Goal: Task Accomplishment & Management: Manage account settings

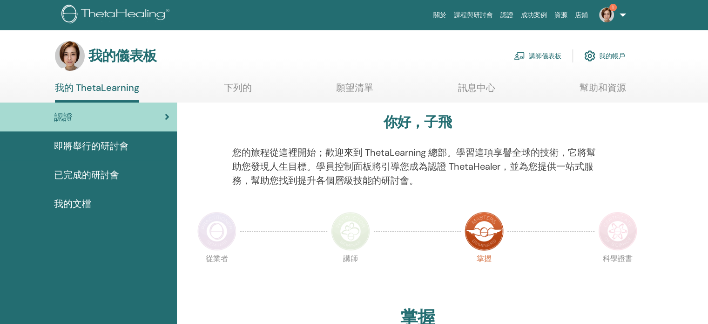
click at [558, 58] on font "講師儀表板" at bounding box center [545, 56] width 33 height 8
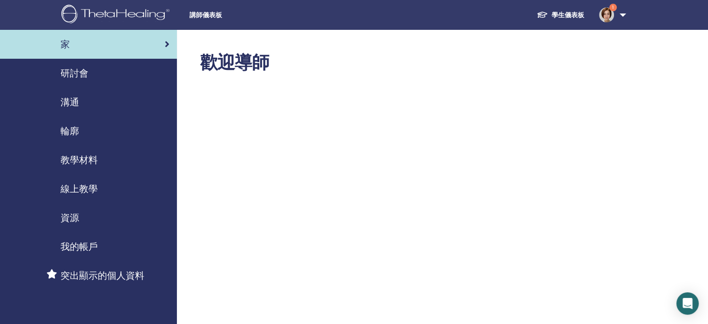
click at [65, 74] on font "研討會" at bounding box center [75, 73] width 28 height 12
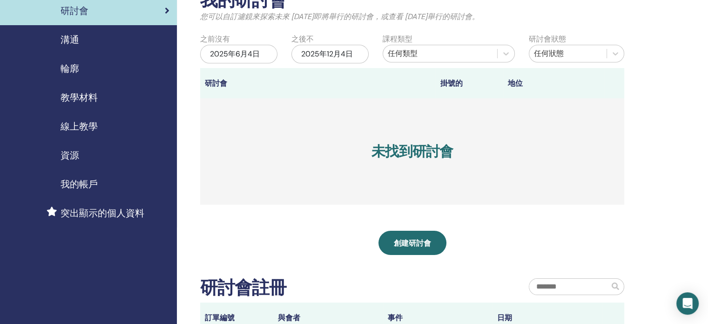
scroll to position [140, 0]
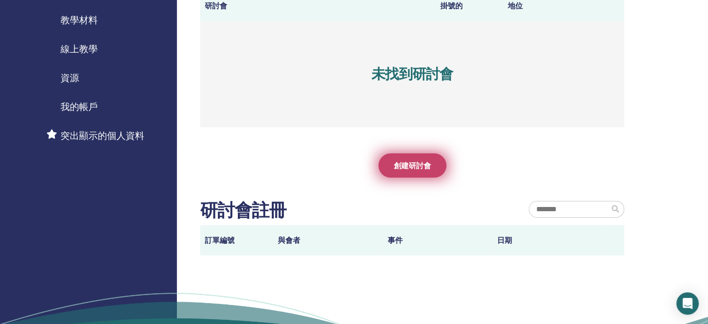
click at [419, 163] on font "創建研討會" at bounding box center [412, 166] width 37 height 10
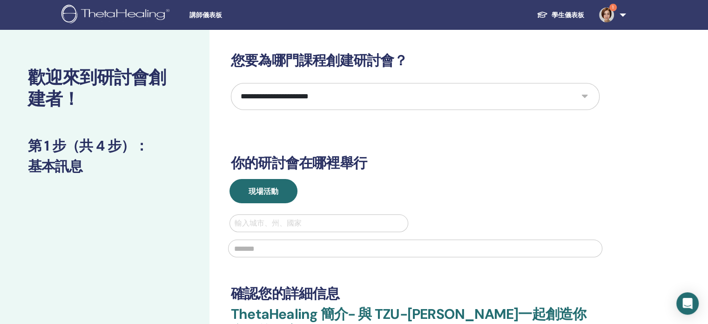
click at [378, 100] on select "**********" at bounding box center [415, 96] width 369 height 27
select select "*"
click at [231, 83] on select "**********" at bounding box center [415, 96] width 369 height 27
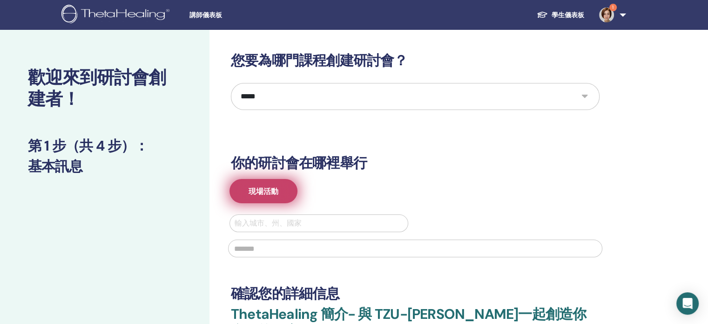
click at [279, 194] on button "現場活動" at bounding box center [264, 191] width 68 height 24
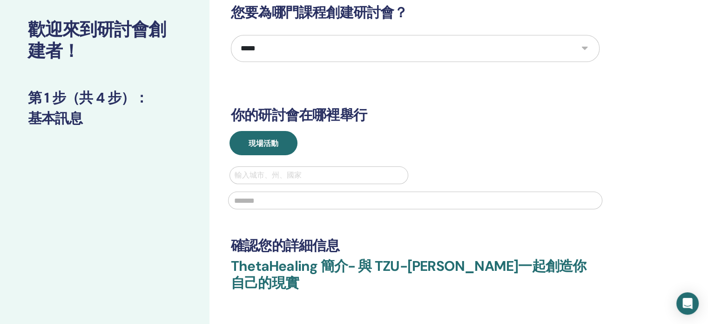
scroll to position [47, 0]
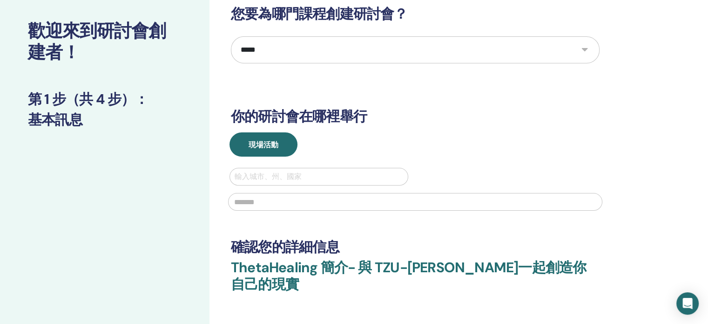
click at [260, 177] on div at bounding box center [319, 176] width 169 height 13
type input "***"
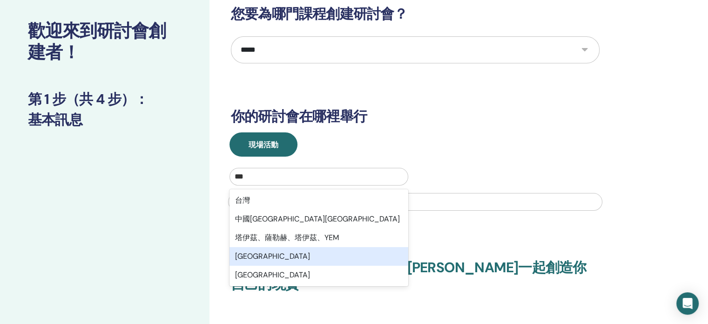
click at [263, 251] on div "台北市" at bounding box center [319, 256] width 179 height 19
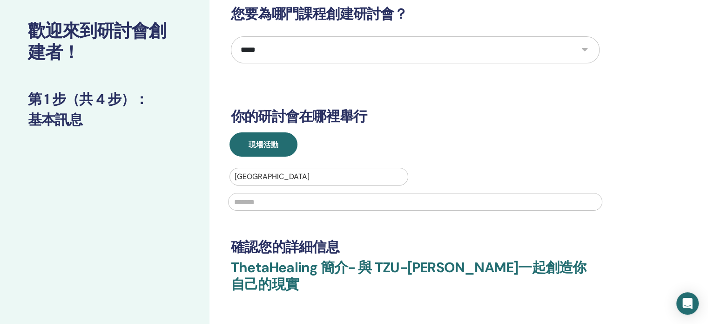
click at [270, 183] on div "台北市" at bounding box center [319, 176] width 178 height 17
click at [270, 179] on div at bounding box center [319, 176] width 169 height 13
click at [277, 172] on div at bounding box center [319, 176] width 169 height 13
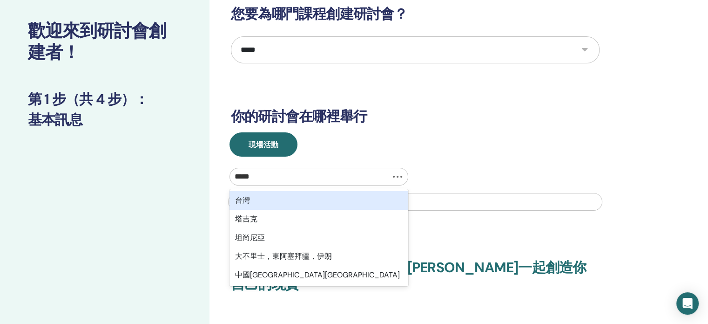
type input "******"
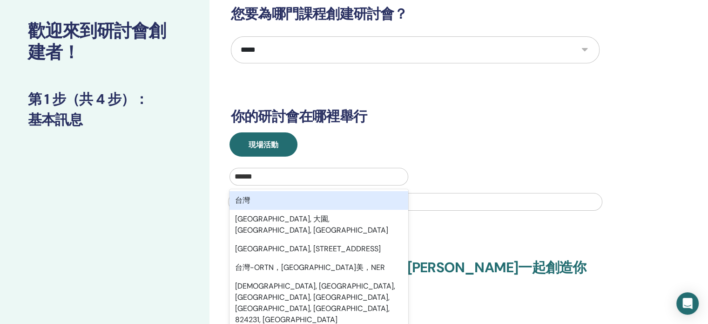
click at [280, 198] on div "台灣" at bounding box center [319, 200] width 179 height 19
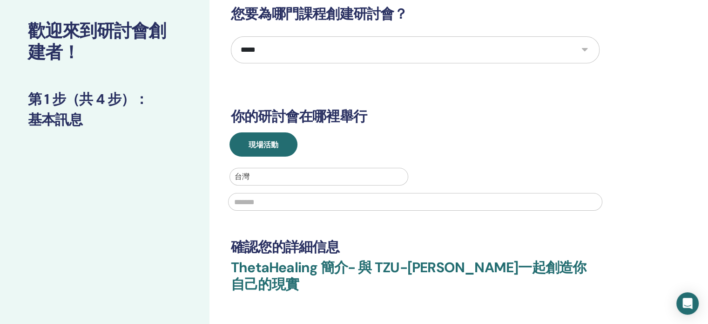
click at [280, 200] on input "text" at bounding box center [415, 202] width 374 height 18
type input "*"
click at [271, 168] on div "台灣" at bounding box center [319, 176] width 178 height 17
click at [266, 177] on div at bounding box center [319, 176] width 169 height 13
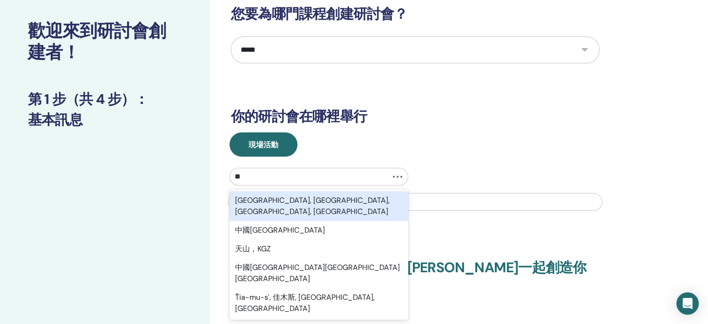
type input "*"
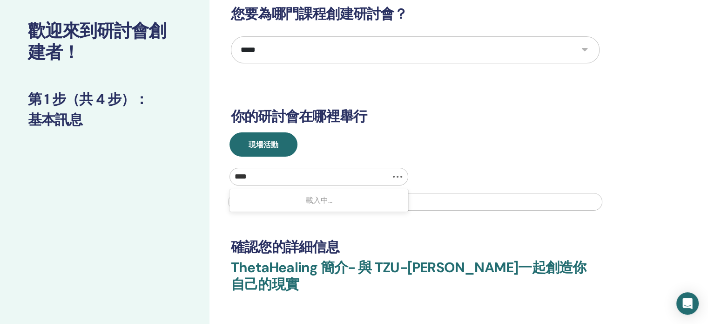
type input "**"
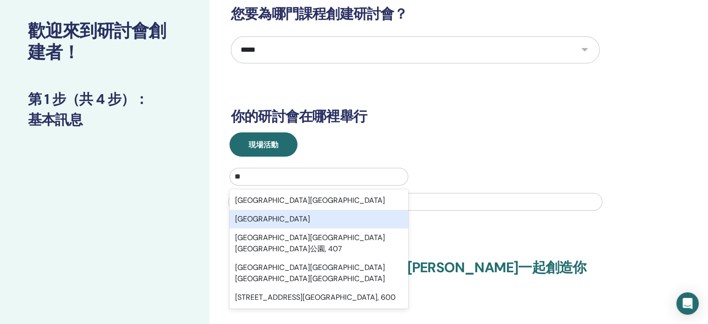
click at [263, 218] on div "臺中市" at bounding box center [319, 218] width 179 height 19
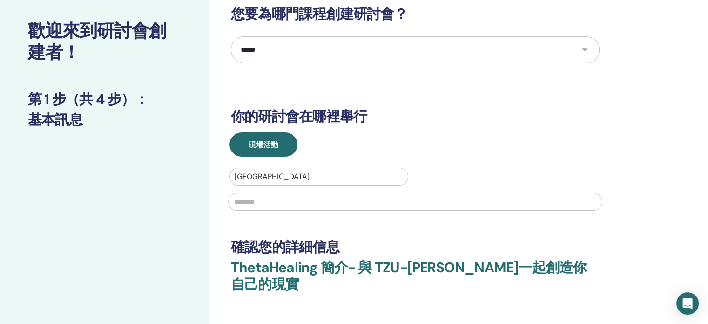
click at [267, 204] on input "text" at bounding box center [415, 202] width 374 height 18
type input "***"
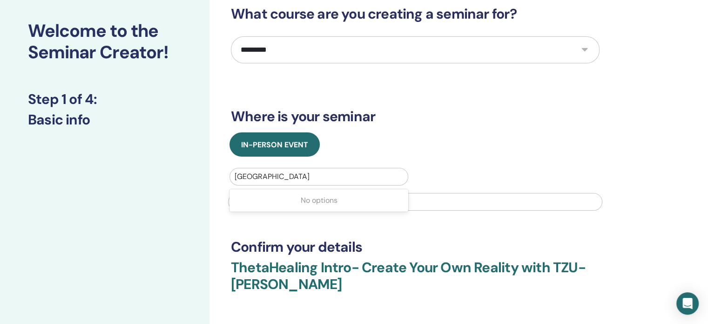
click at [281, 175] on div at bounding box center [319, 176] width 169 height 13
type input "*"
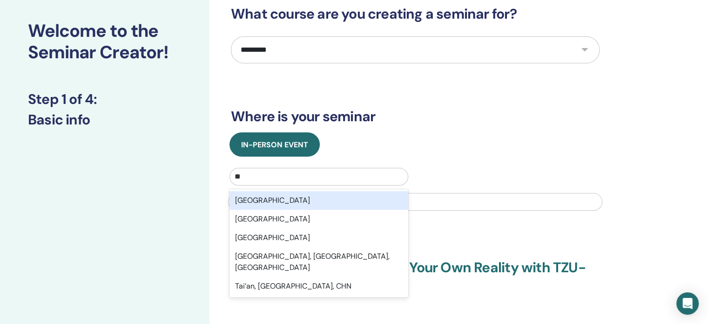
type input "***"
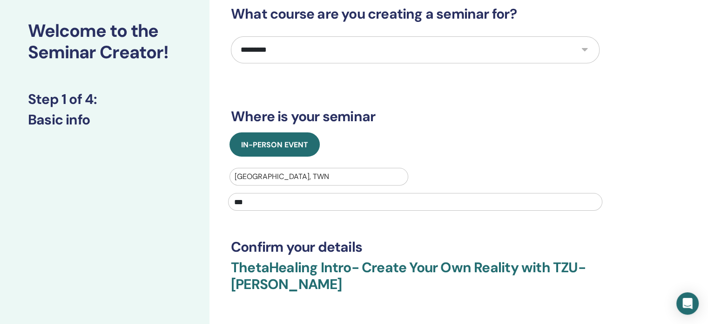
drag, startPoint x: 258, startPoint y: 201, endPoint x: 233, endPoint y: 201, distance: 25.6
click at [233, 201] on input "***" at bounding box center [415, 202] width 374 height 18
type input "*"
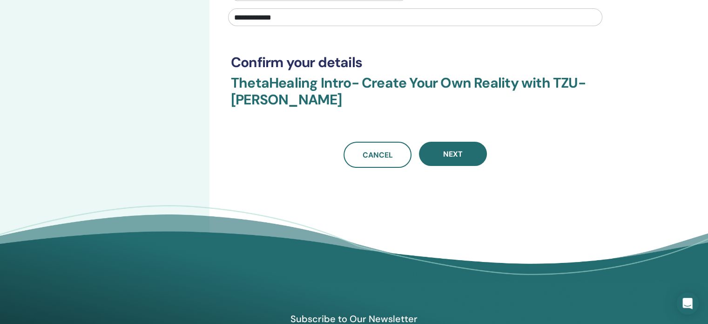
scroll to position [233, 0]
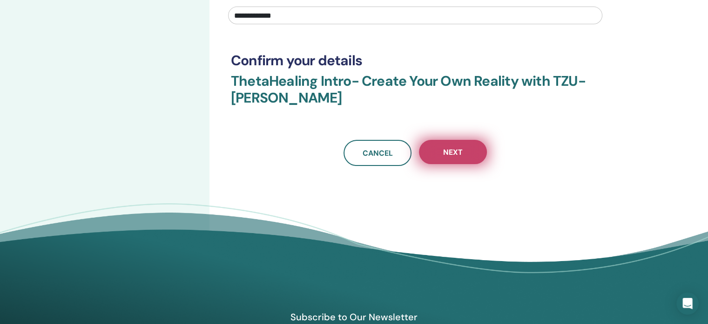
type input "**********"
click at [462, 150] on span "Next" at bounding box center [453, 152] width 20 height 10
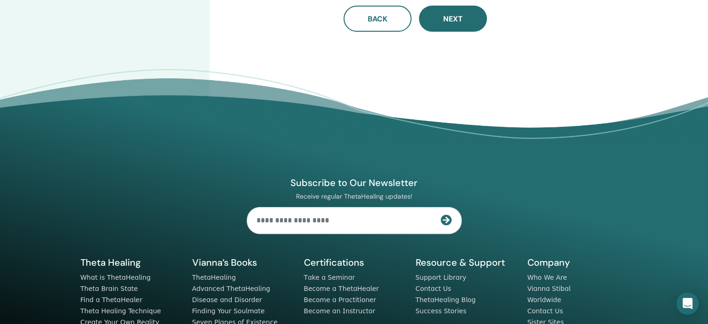
scroll to position [0, 0]
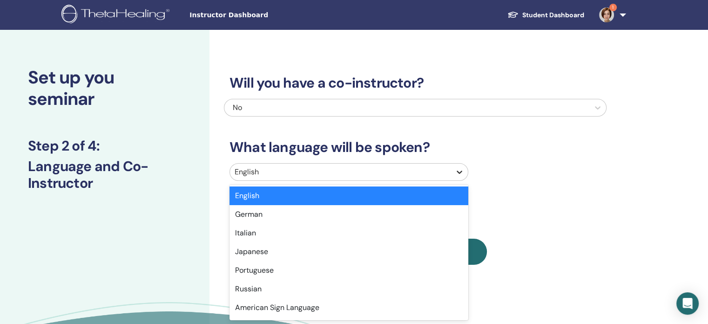
click at [466, 173] on div at bounding box center [459, 171] width 17 height 17
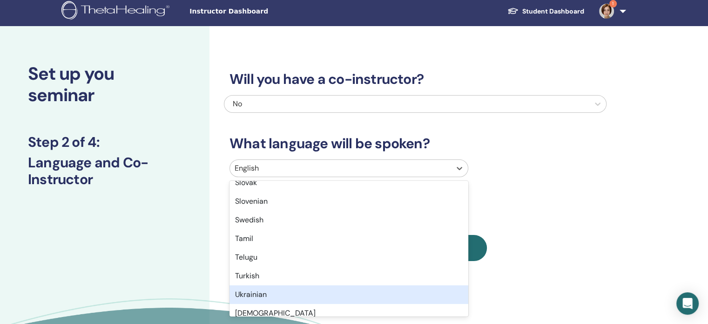
scroll to position [743, 0]
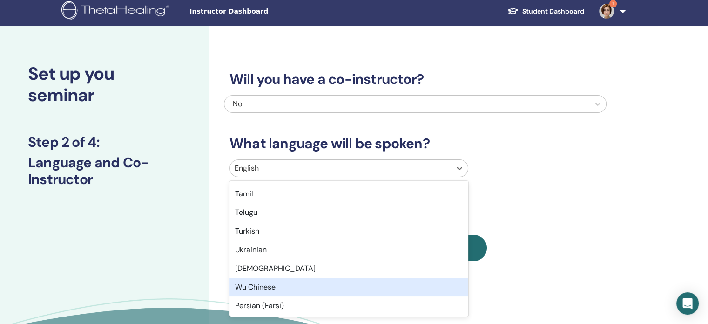
click at [322, 284] on div "Wu Chinese" at bounding box center [349, 286] width 239 height 19
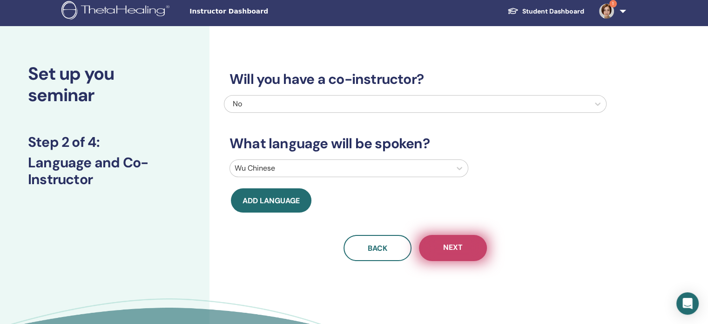
click at [459, 249] on span "Next" at bounding box center [453, 248] width 20 height 12
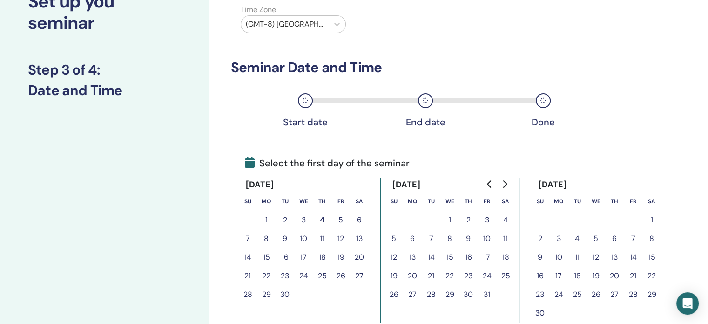
scroll to position [97, 0]
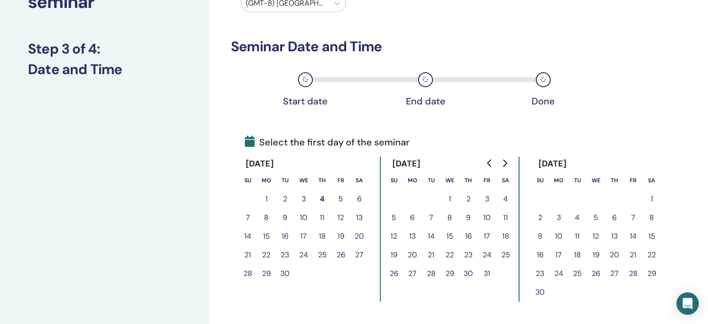
click at [285, 233] on button "16" at bounding box center [285, 236] width 19 height 19
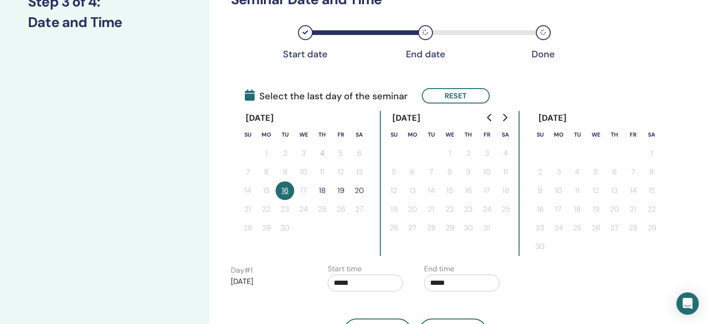
scroll to position [190, 0]
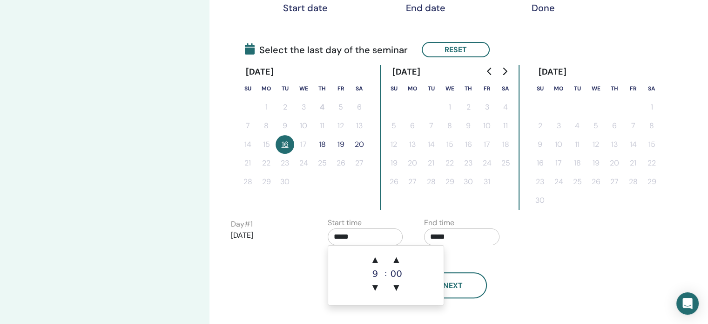
click at [368, 239] on input "*****" at bounding box center [365, 236] width 75 height 17
click at [375, 258] on span "▲" at bounding box center [375, 259] width 19 height 19
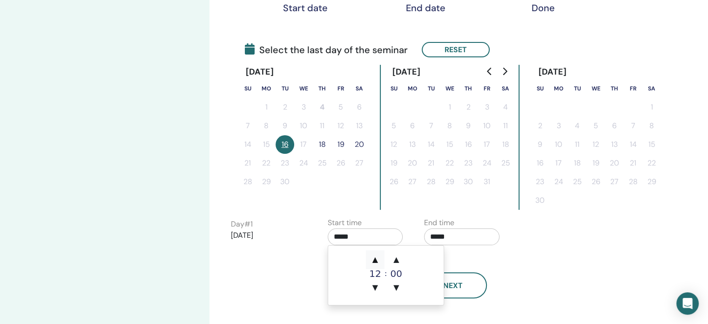
type input "*****"
click at [605, 269] on div "Back Next" at bounding box center [415, 274] width 383 height 48
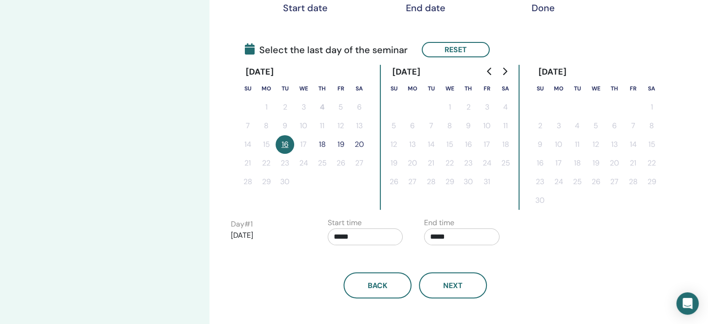
click at [440, 241] on input "*****" at bounding box center [461, 236] width 75 height 17
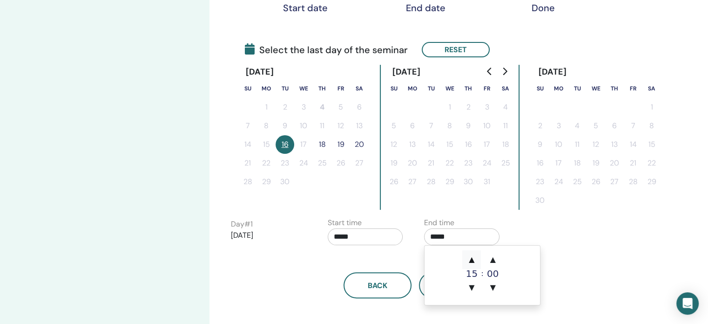
click at [470, 252] on span "▲" at bounding box center [471, 259] width 19 height 19
type input "*****"
click at [556, 232] on div "Day # 1 2025/09/16 Start time ***** End time *****" at bounding box center [417, 233] width 386 height 33
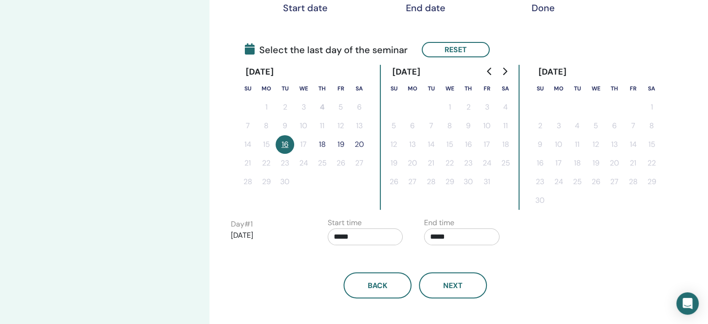
click at [320, 144] on button "18" at bounding box center [322, 144] width 19 height 19
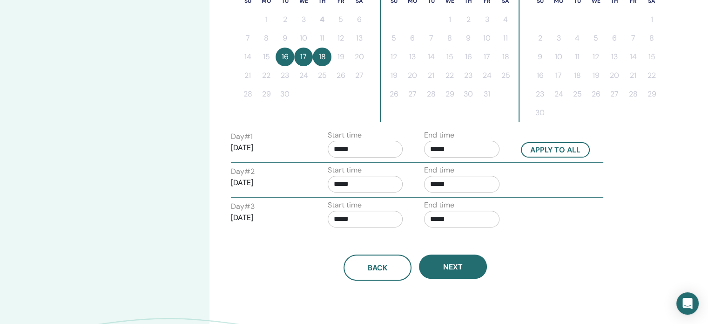
scroll to position [283, 0]
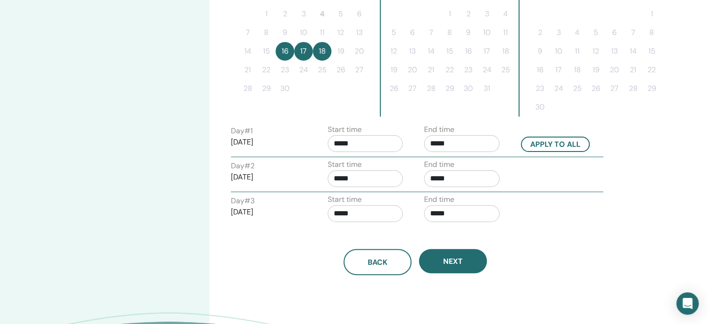
click at [345, 178] on input "*****" at bounding box center [365, 178] width 75 height 17
click at [376, 202] on span "▲" at bounding box center [375, 200] width 19 height 19
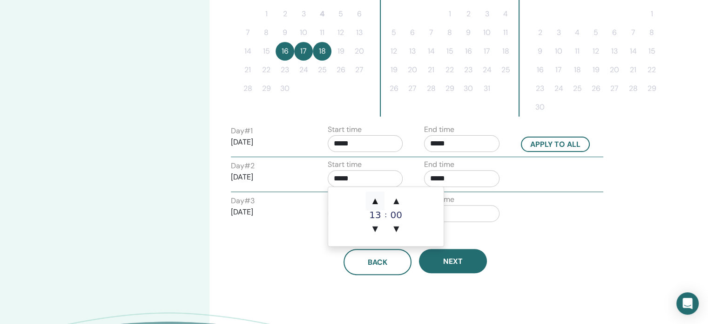
type input "*****"
click at [453, 180] on input "*****" at bounding box center [461, 178] width 75 height 17
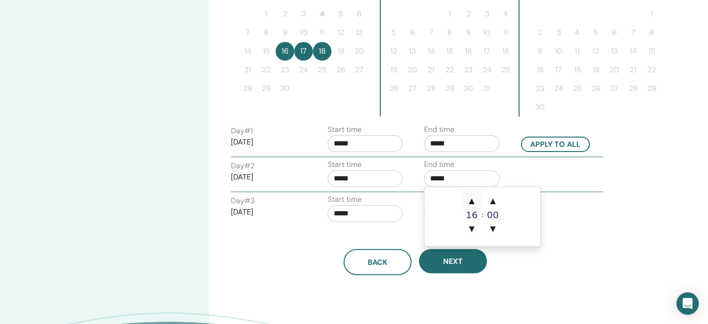
click at [469, 202] on span "▲" at bounding box center [471, 200] width 19 height 19
type input "*****"
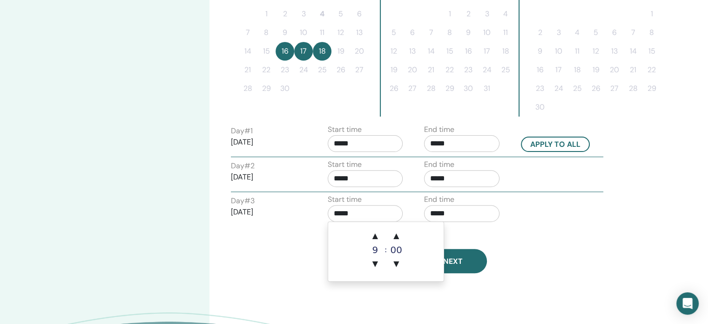
click at [365, 216] on input "*****" at bounding box center [365, 213] width 75 height 17
click at [375, 233] on span "▲" at bounding box center [375, 235] width 19 height 19
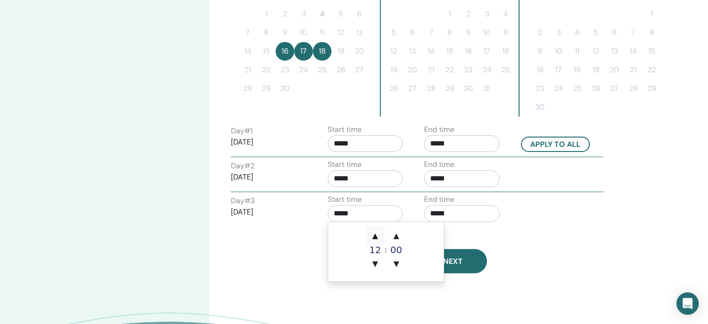
type input "*****"
click at [453, 210] on input "*****" at bounding box center [461, 213] width 75 height 17
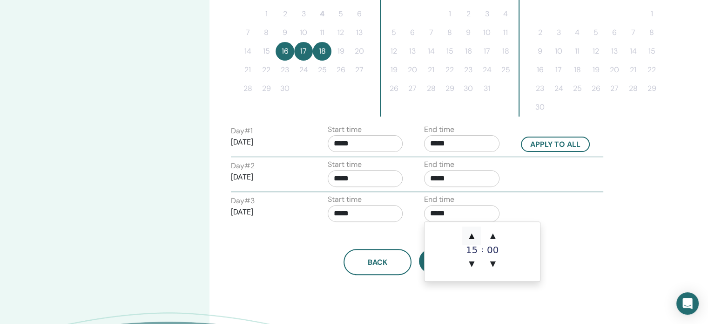
click at [470, 234] on span "▲" at bounding box center [471, 235] width 19 height 19
type input "*****"
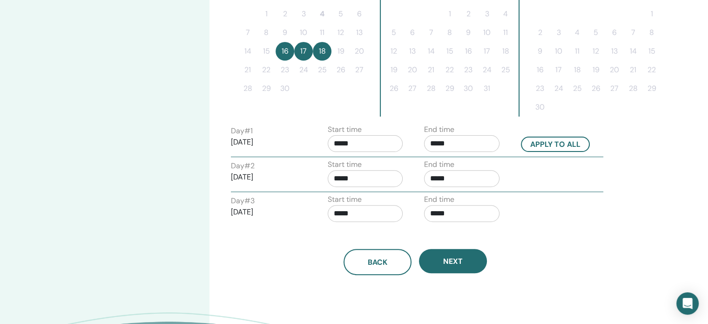
click at [597, 237] on div "Back Next" at bounding box center [415, 250] width 383 height 48
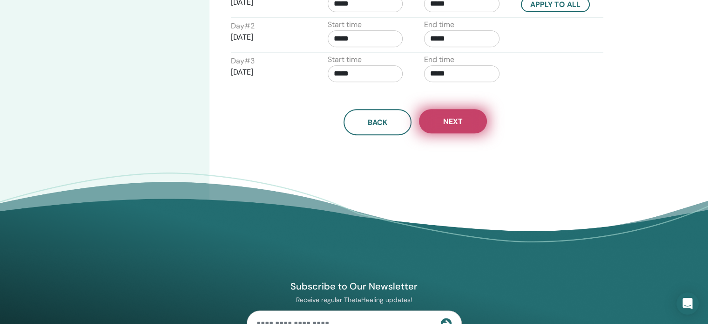
click at [454, 124] on button "Next" at bounding box center [453, 121] width 68 height 24
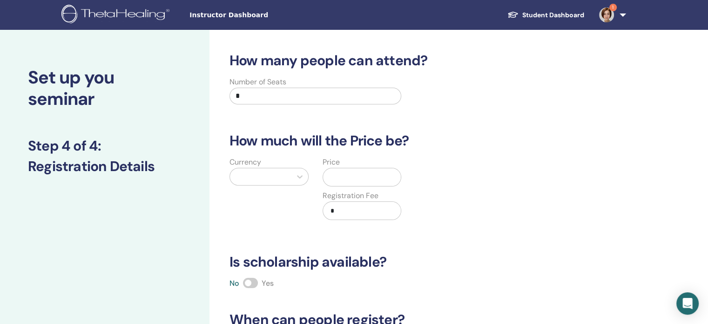
scroll to position [0, 0]
drag, startPoint x: 296, startPoint y: 96, endPoint x: 231, endPoint y: 96, distance: 64.7
click at [231, 96] on input "*" at bounding box center [316, 96] width 172 height 17
type input "*"
click at [568, 215] on div "Currency Price Registration Fee *" at bounding box center [408, 193] width 383 height 74
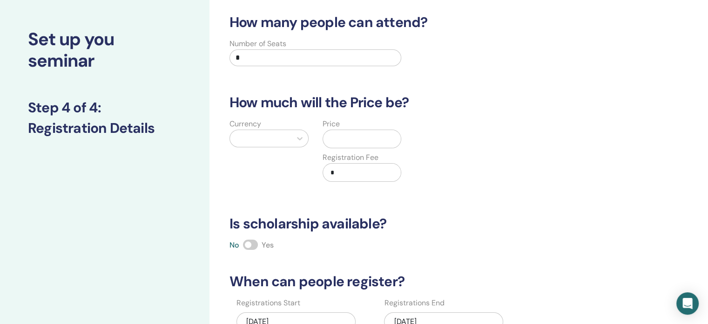
scroll to position [93, 0]
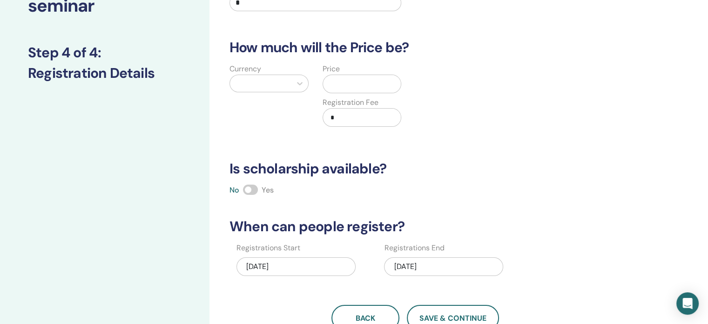
click at [350, 73] on div "Price" at bounding box center [362, 78] width 79 height 30
click at [357, 91] on input "text" at bounding box center [364, 84] width 74 height 18
click at [358, 83] on input "text" at bounding box center [364, 84] width 74 height 18
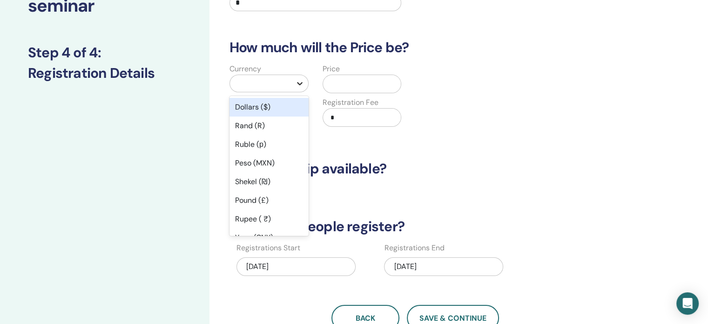
click at [304, 84] on icon at bounding box center [299, 83] width 9 height 9
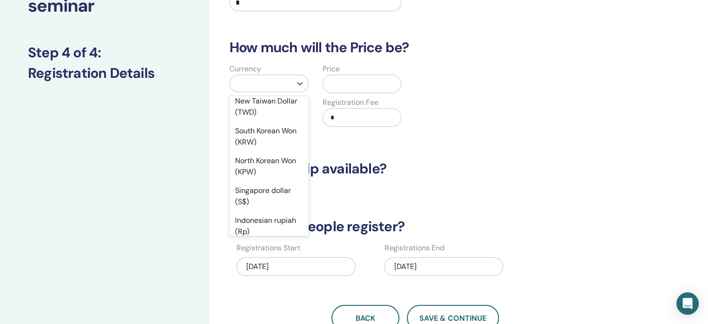
scroll to position [959, 0]
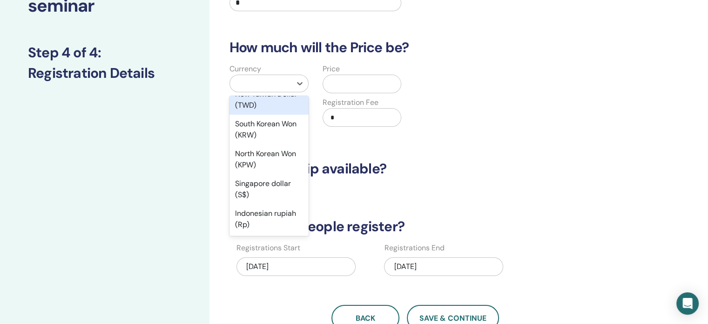
click at [257, 106] on div "New Taiwan Dollar (TWD)" at bounding box center [269, 100] width 79 height 30
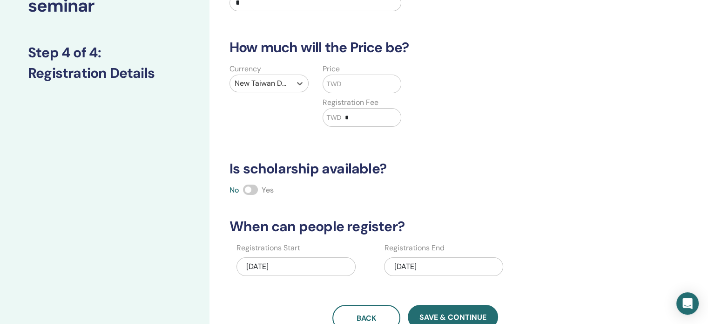
click at [343, 87] on input "text" at bounding box center [371, 84] width 60 height 18
type input "*****"
click at [507, 116] on div "Currency New Taiwan Dollar (TWD) Price TWD ***** Registration Fee TWD *" at bounding box center [408, 100] width 383 height 74
click at [515, 189] on div "No Yes" at bounding box center [415, 189] width 383 height 11
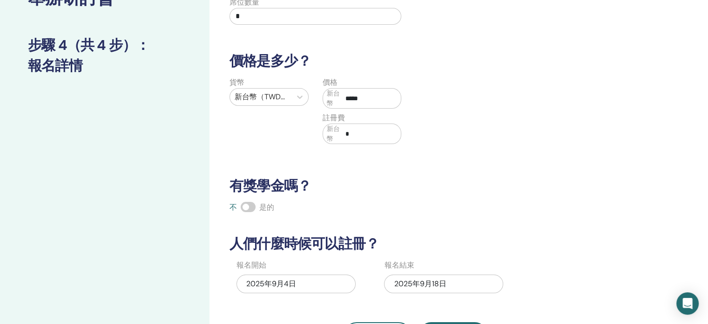
scroll to position [93, 0]
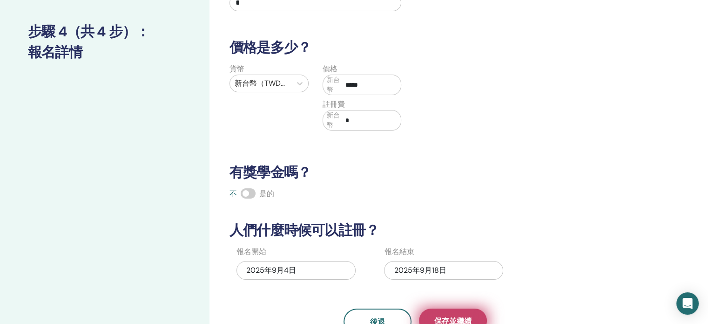
click at [462, 311] on button "保存並繼續" at bounding box center [453, 320] width 68 height 24
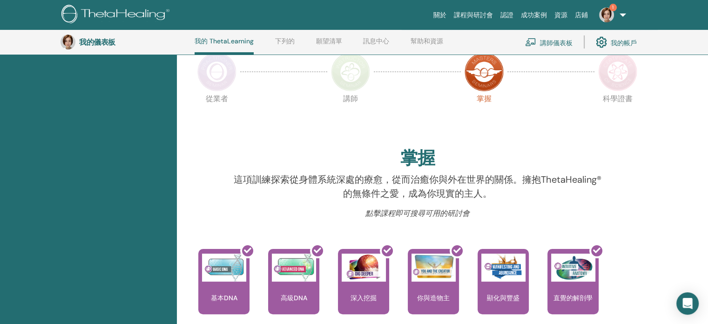
scroll to position [164, 0]
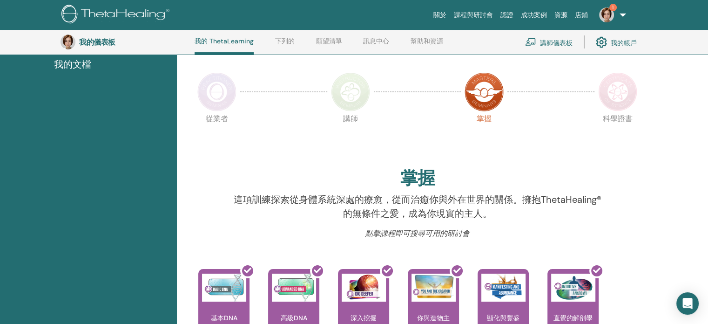
click at [352, 94] on img at bounding box center [350, 91] width 39 height 39
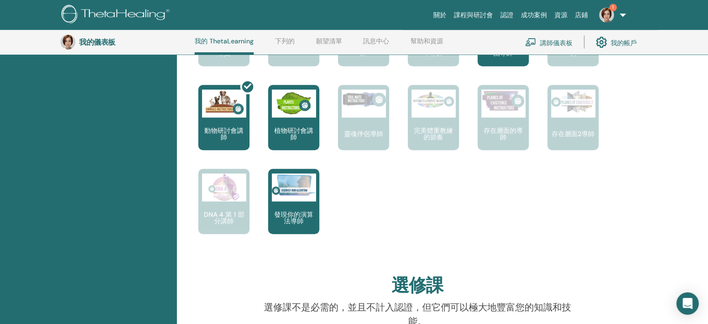
scroll to position [443, 0]
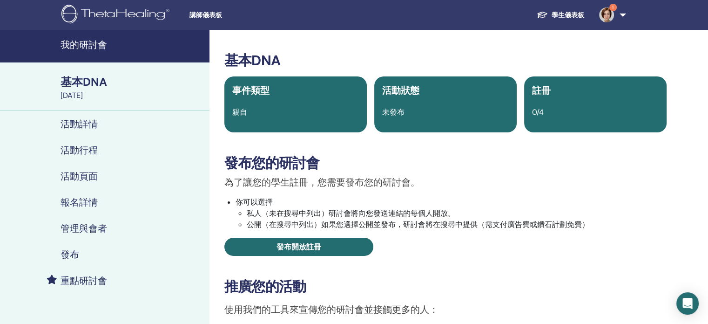
click at [89, 127] on font "活動詳情" at bounding box center [79, 124] width 37 height 12
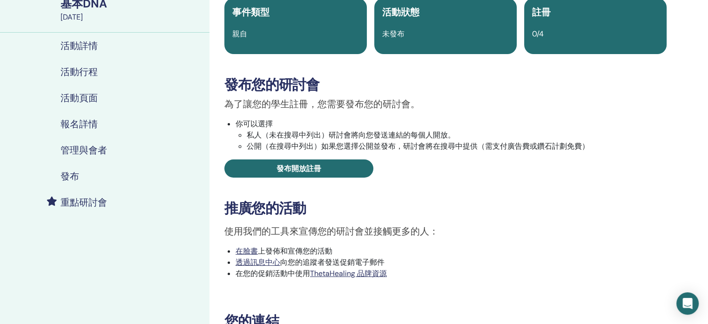
scroll to position [233, 0]
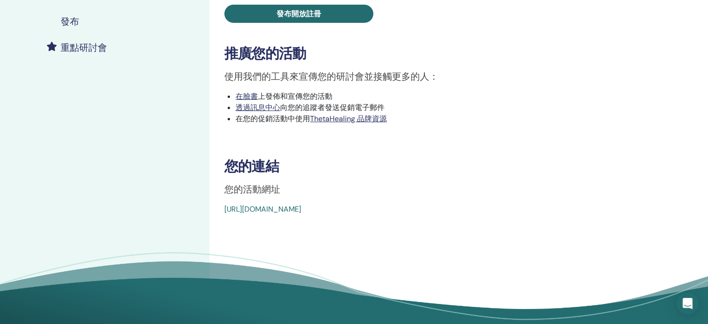
click at [281, 212] on font "https://www.thetahealing.com/seminar-376592-details.html" at bounding box center [262, 209] width 77 height 10
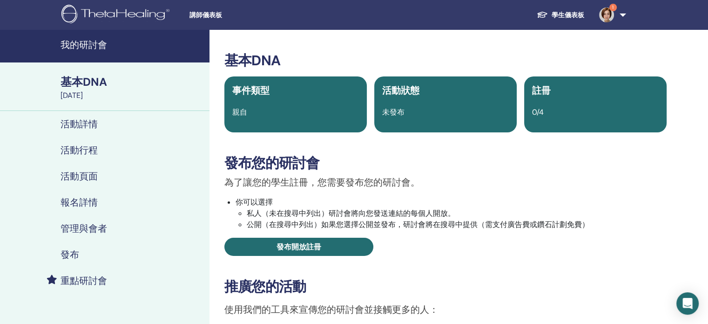
click at [88, 125] on font "活動詳情" at bounding box center [79, 124] width 37 height 12
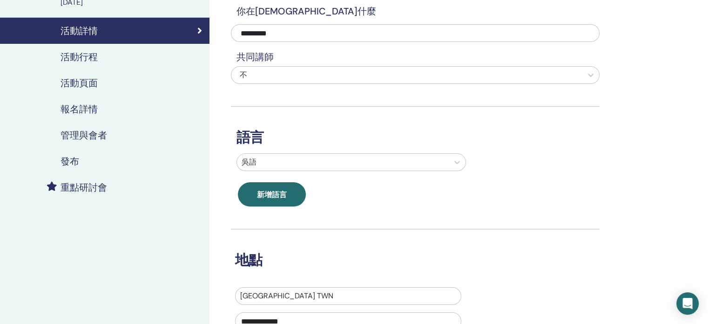
scroll to position [233, 0]
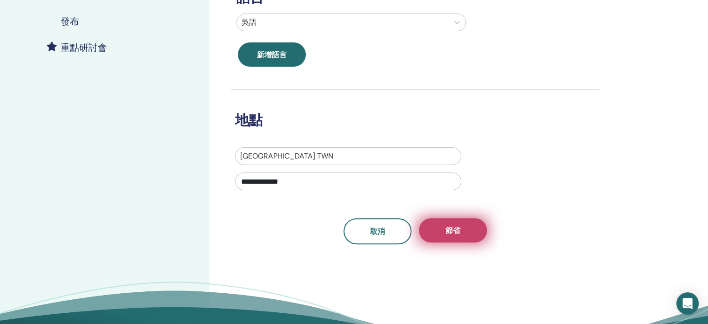
click at [451, 230] on font "節省" at bounding box center [453, 230] width 15 height 10
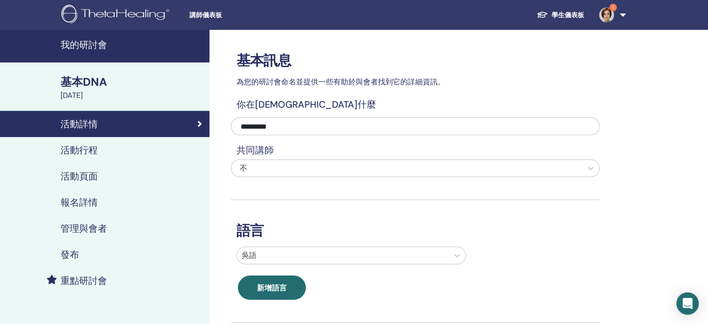
click at [90, 151] on font "活動行程" at bounding box center [79, 150] width 37 height 12
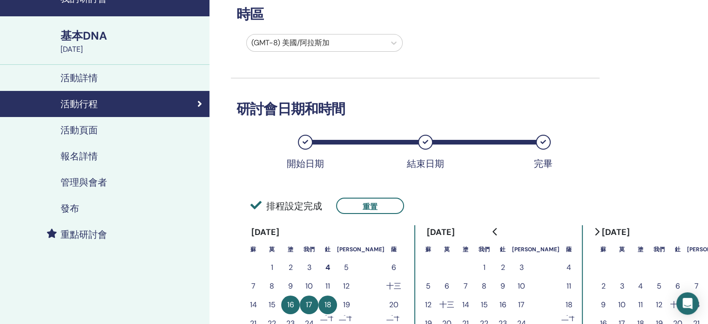
scroll to position [47, 0]
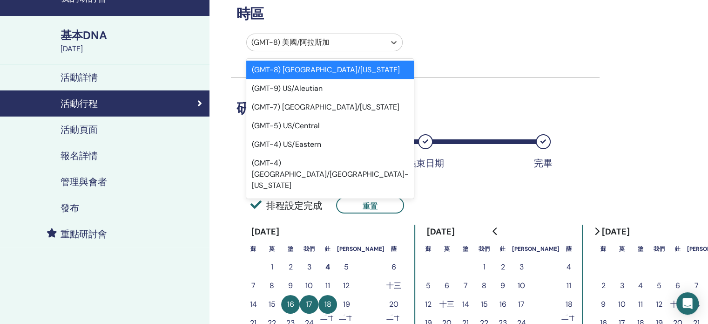
click at [340, 40] on div at bounding box center [315, 42] width 129 height 13
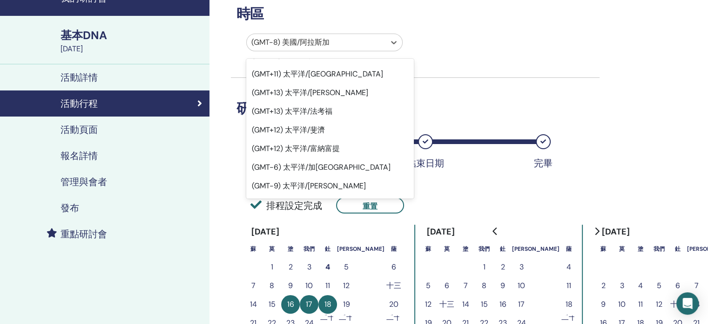
scroll to position [10874, 0]
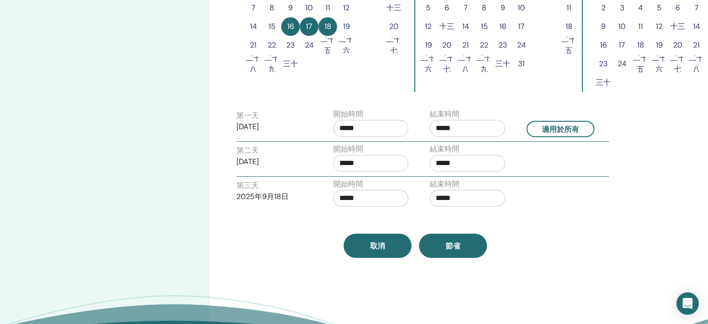
scroll to position [326, 0]
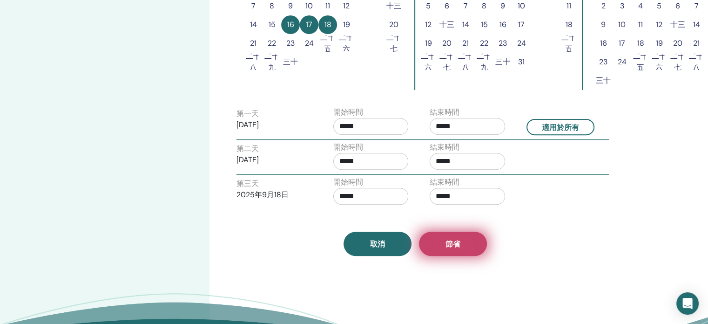
click at [459, 239] on font "節省" at bounding box center [453, 244] width 15 height 10
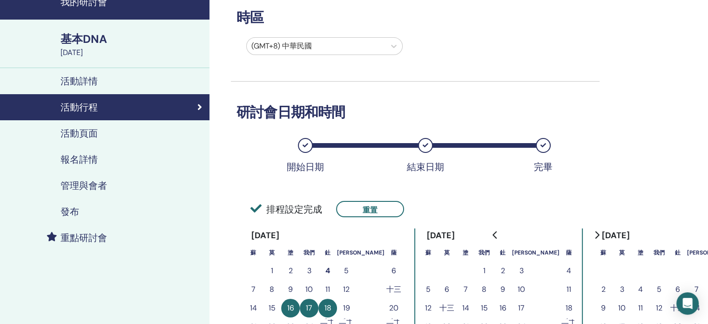
scroll to position [93, 0]
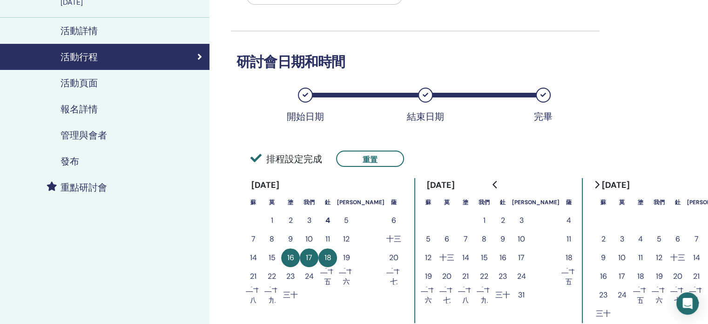
click at [69, 162] on font "發布" at bounding box center [70, 161] width 19 height 12
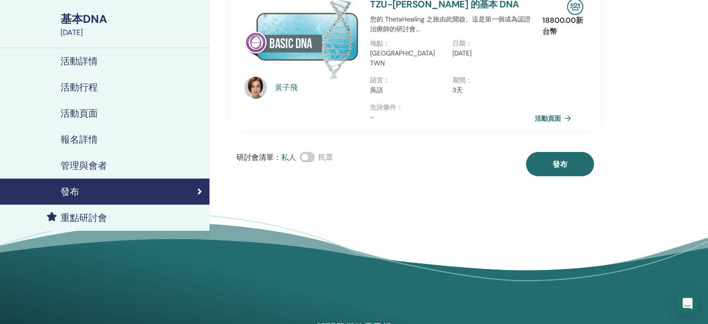
scroll to position [47, 0]
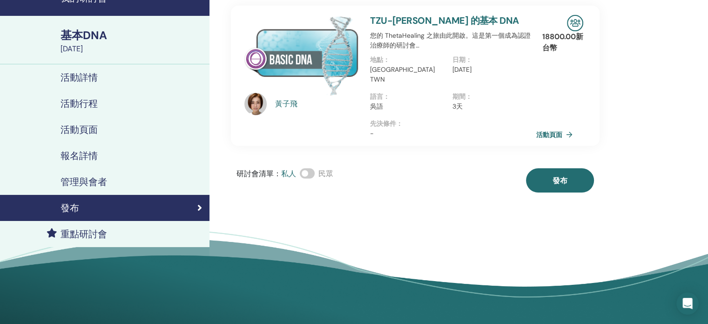
click at [556, 130] on font "活動頁面" at bounding box center [549, 134] width 26 height 8
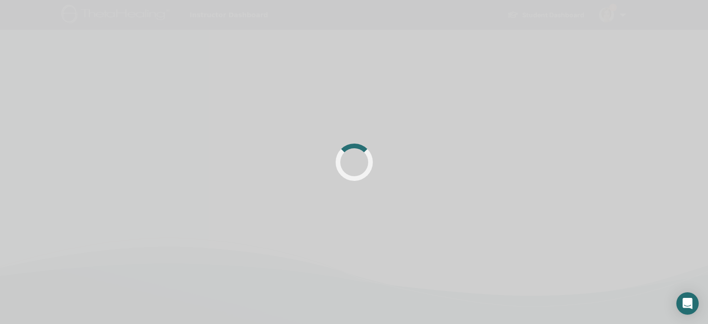
scroll to position [93, 0]
click at [197, 82] on div at bounding box center [354, 162] width 708 height 324
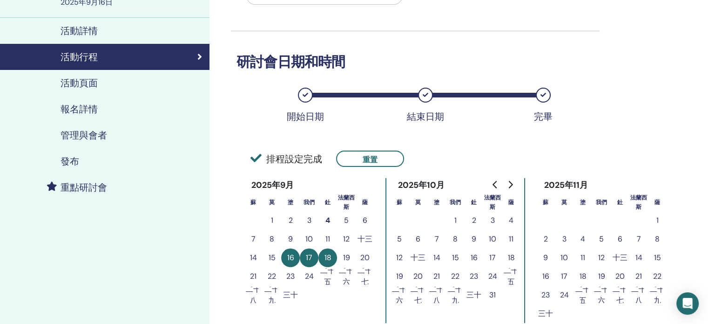
click at [82, 82] on font "活動頁面" at bounding box center [79, 83] width 37 height 12
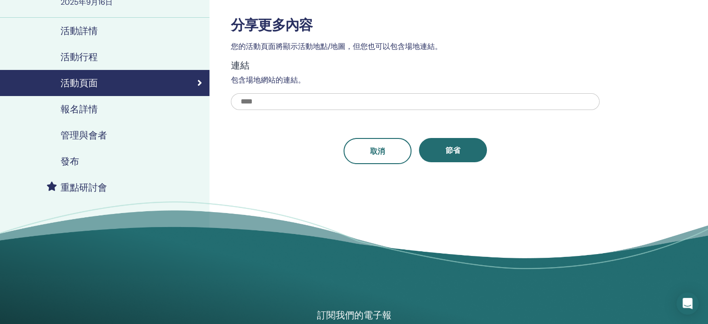
click at [81, 108] on font "報名詳情" at bounding box center [79, 109] width 37 height 12
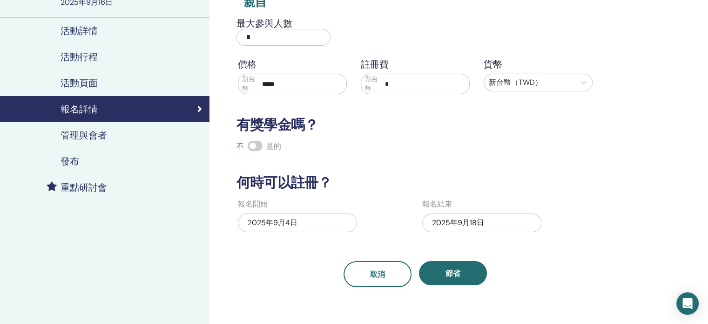
click at [88, 56] on font "活動行程" at bounding box center [79, 57] width 37 height 12
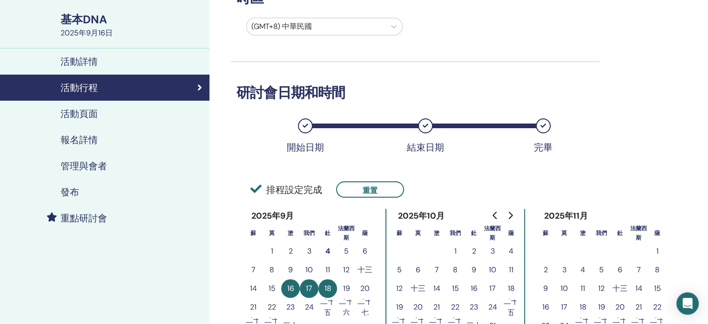
scroll to position [47, 0]
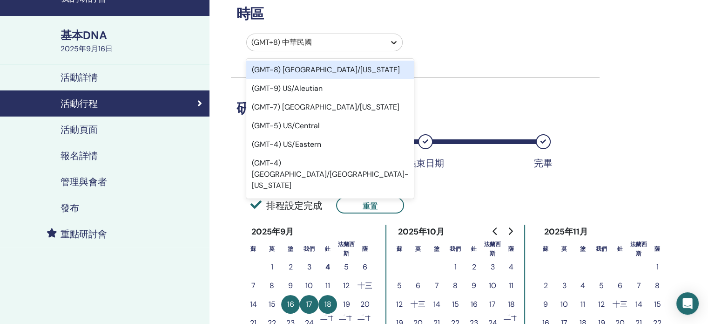
click at [394, 48] on div at bounding box center [393, 42] width 17 height 17
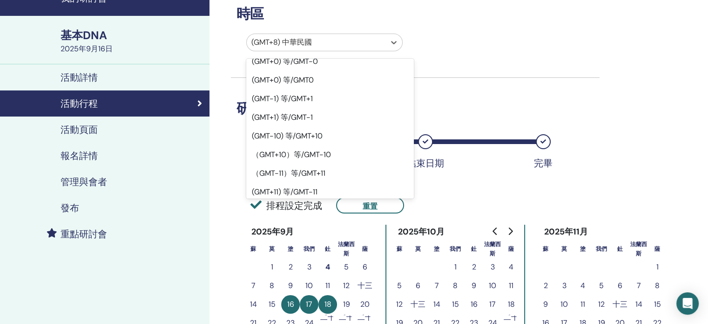
scroll to position [326, 0]
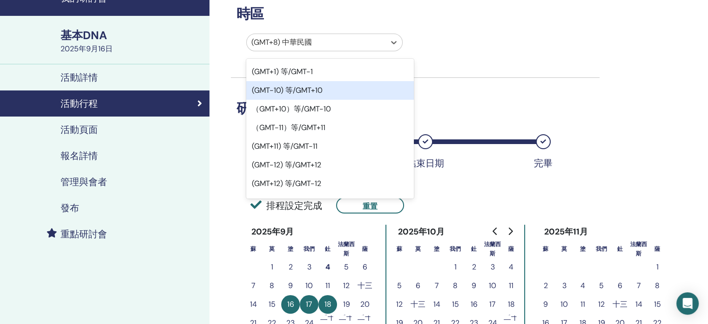
click at [476, 50] on div "option (GMT-10) Etc/GMT+10 focused, 19 of 595. 595 results available. Use Up an…" at bounding box center [408, 44] width 369 height 21
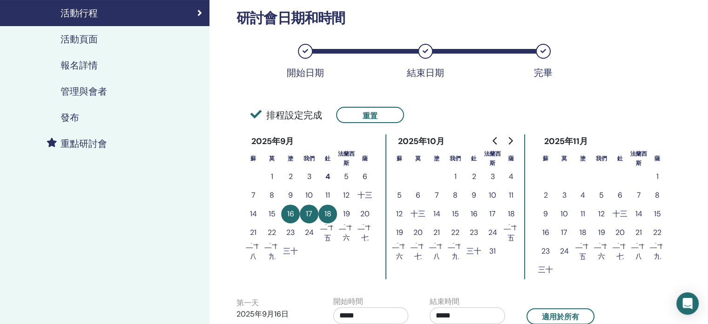
scroll to position [140, 0]
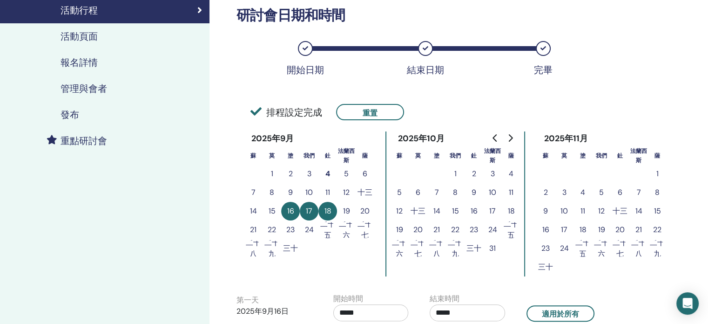
click at [95, 141] on font "重點研討會" at bounding box center [84, 141] width 47 height 12
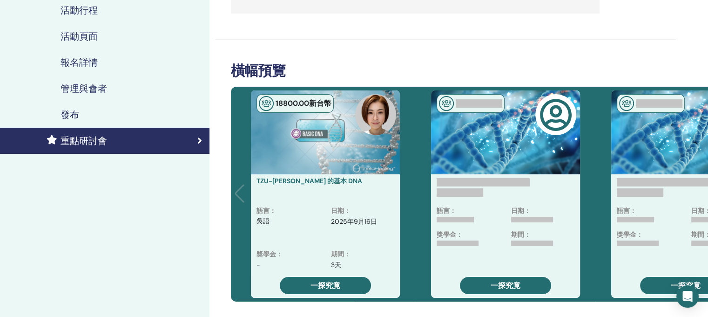
click at [68, 114] on font "發布" at bounding box center [70, 114] width 19 height 12
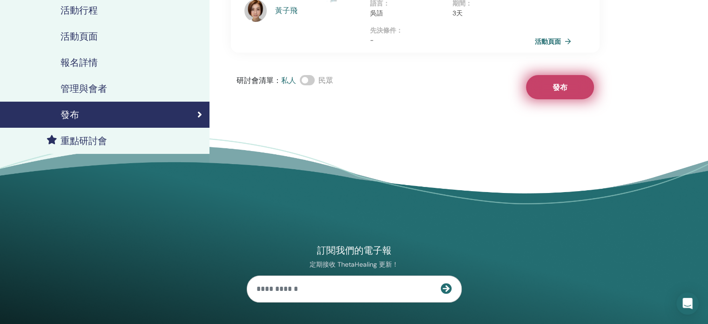
click at [554, 82] on font "發布" at bounding box center [560, 87] width 15 height 10
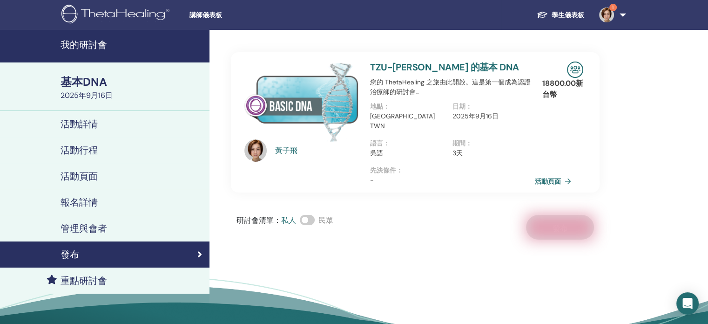
click at [581, 227] on div "研討會清單 ： 私人 民眾 發布" at bounding box center [415, 227] width 369 height 25
click at [96, 43] on font "我的研討會" at bounding box center [84, 45] width 47 height 12
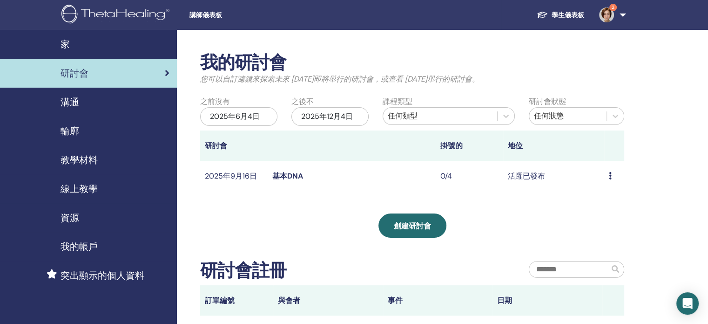
click at [291, 175] on font "基本DNA" at bounding box center [287, 176] width 31 height 10
click at [538, 178] on font "活躍已發布" at bounding box center [526, 176] width 37 height 10
click at [287, 176] on font "基本DNA" at bounding box center [287, 176] width 31 height 10
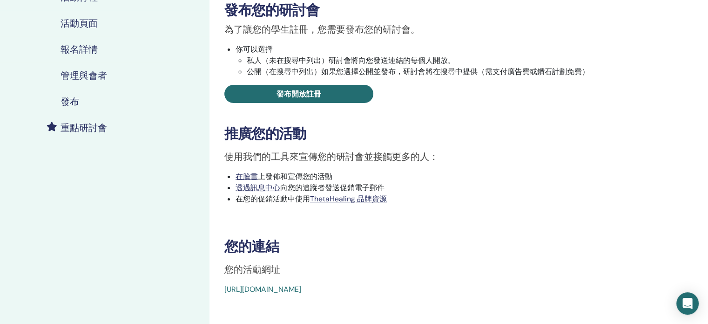
scroll to position [93, 0]
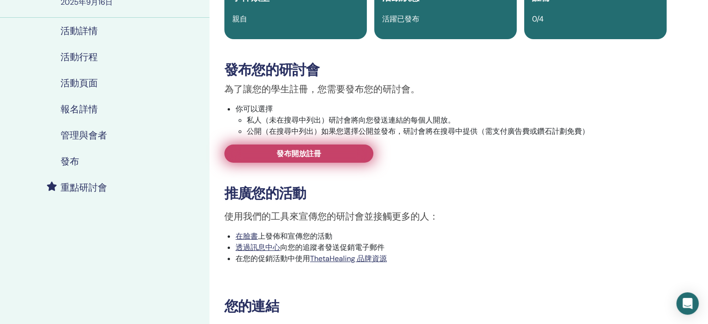
click at [350, 150] on link "發布開放註冊" at bounding box center [298, 153] width 149 height 18
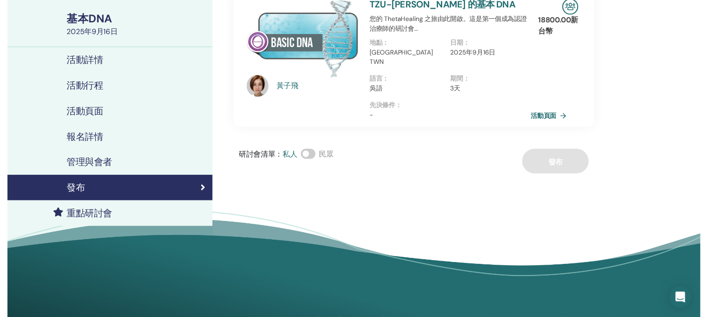
scroll to position [47, 0]
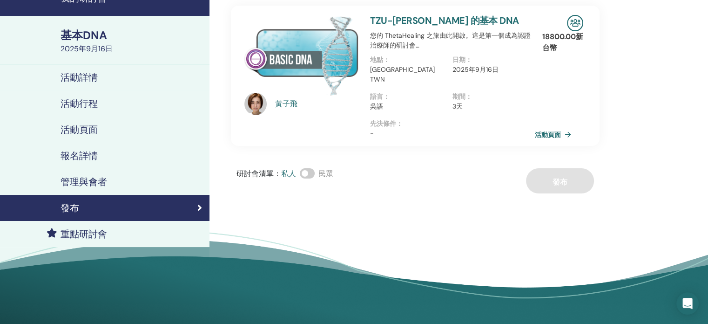
click at [103, 237] on font "重點研討會" at bounding box center [84, 234] width 47 height 12
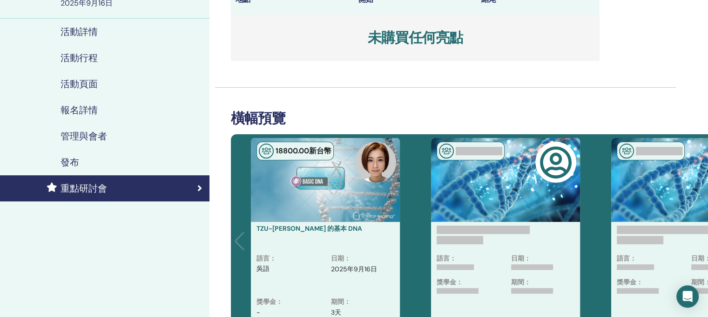
scroll to position [140, 0]
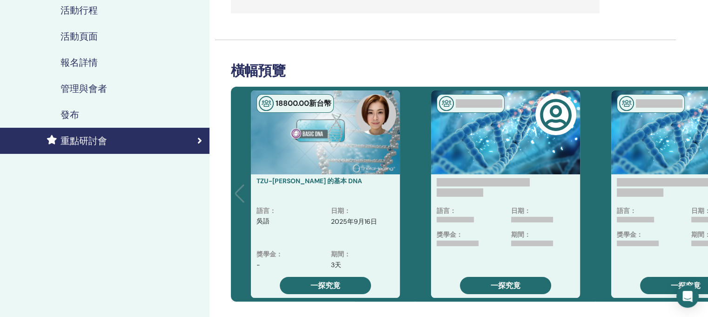
click at [297, 153] on div "18800.00 新台幣" at bounding box center [325, 132] width 149 height 84
click at [294, 98] on div "18800.00 新台幣" at bounding box center [304, 103] width 56 height 11
click at [319, 195] on div "TZU-FEI HUANG 的基本 DNA" at bounding box center [325, 190] width 149 height 32
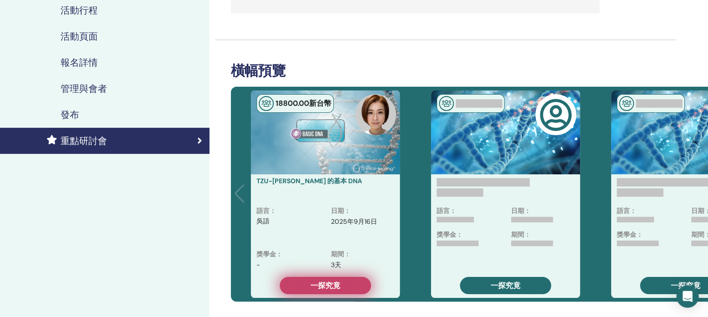
click at [319, 286] on font "一探究竟" at bounding box center [326, 285] width 30 height 10
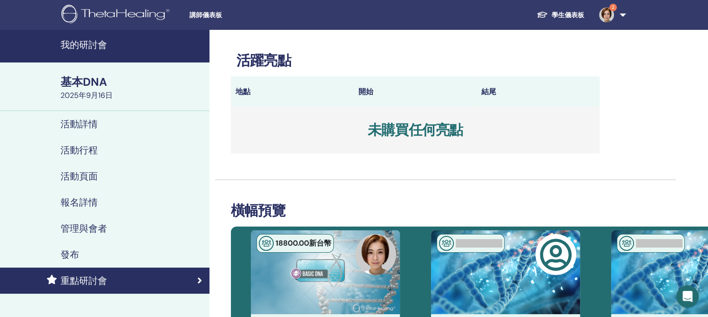
click at [90, 46] on font "我的研討會" at bounding box center [84, 45] width 47 height 12
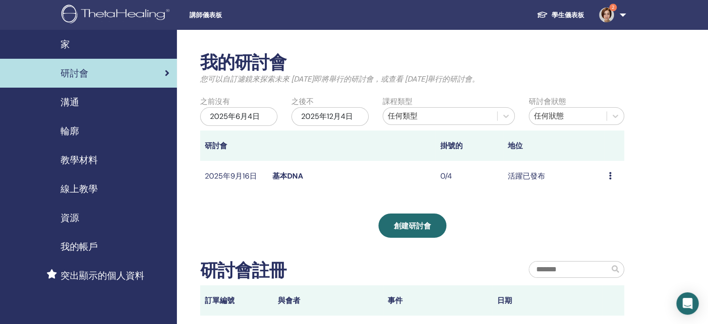
click at [611, 177] on icon at bounding box center [610, 175] width 3 height 7
click at [654, 182] on div "我的研討會 您可以自訂濾鏡來探索未來 [DATE]即將舉行的研討會，或查看 [DATE]舉行的研討會。 之前沒有 [DATE][DATE]不 [DATE] 課…" at bounding box center [442, 238] width 531 height 416
click at [295, 175] on font "基本DNA" at bounding box center [287, 176] width 31 height 10
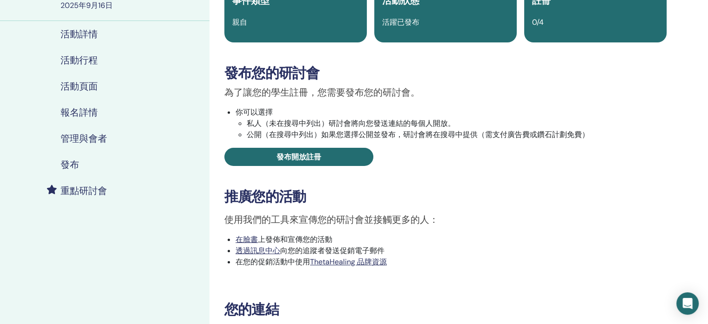
scroll to position [233, 0]
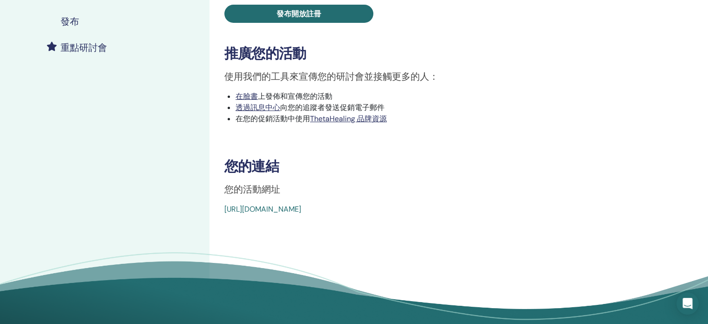
drag, startPoint x: 216, startPoint y: 209, endPoint x: 434, endPoint y: 224, distance: 218.4
click at [434, 224] on div "基本DNA 事件類型 親自 活動狀態 活躍已發布 註冊 0/4 發布您的研討會 為了讓您的學生註冊，您需要發布您的研討會。 你可以選擇 私人（未在搜尋中列出）…" at bounding box center [445, 71] width 472 height 548
copy font "[URL][DOMAIN_NAME]"
click at [586, 214] on div "[URL][DOMAIN_NAME]" at bounding box center [408, 208] width 369 height 11
click at [301, 209] on font "[URL][DOMAIN_NAME]" at bounding box center [262, 209] width 77 height 10
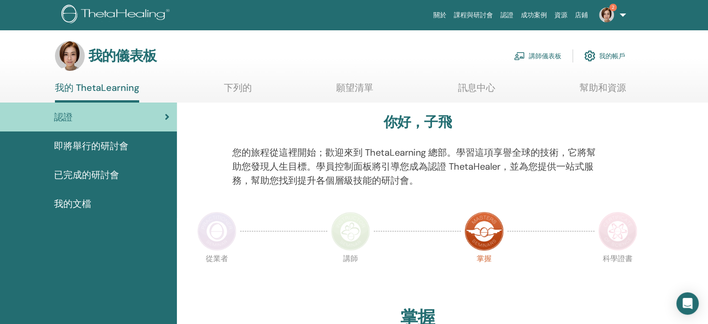
drag, startPoint x: 677, startPoint y: 149, endPoint x: 667, endPoint y: 136, distance: 16.5
click at [545, 54] on font "講師儀表板" at bounding box center [545, 56] width 33 height 8
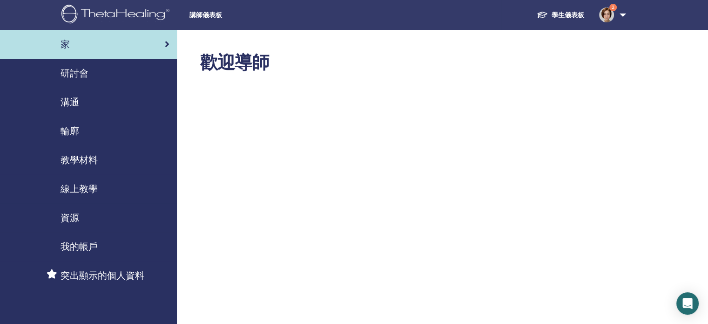
click at [80, 67] on font "研討會" at bounding box center [75, 73] width 28 height 12
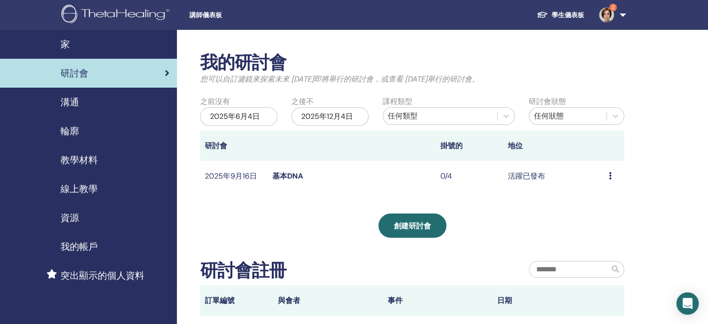
click at [534, 174] on font "活躍已發布" at bounding box center [526, 176] width 37 height 10
click at [613, 178] on div "預覽 編輯 與會者 取消" at bounding box center [614, 175] width 11 height 11
click at [600, 185] on font "預覽" at bounding box center [595, 186] width 15 height 10
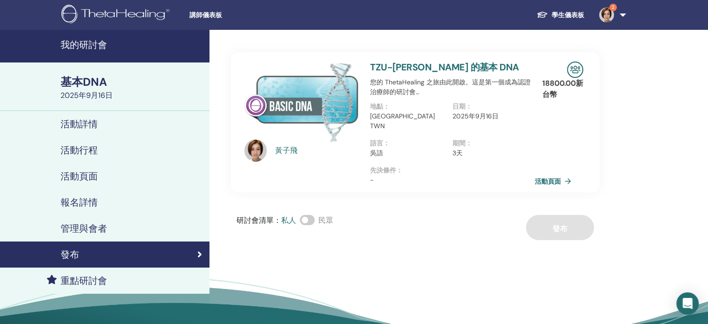
click at [308, 215] on span at bounding box center [307, 220] width 15 height 10
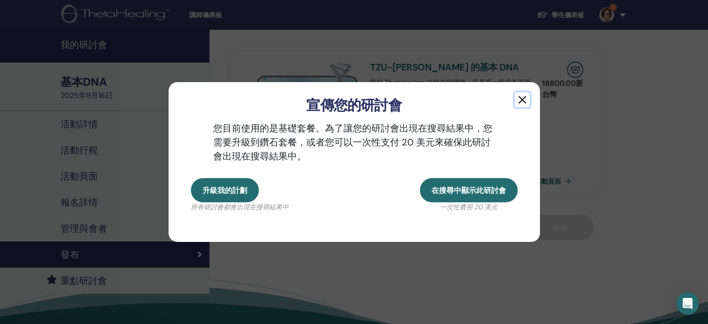
click at [523, 98] on button "button" at bounding box center [522, 99] width 15 height 15
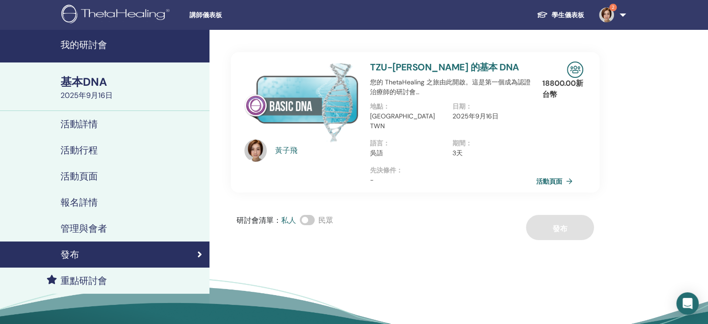
click at [559, 177] on font "活動頁面" at bounding box center [549, 181] width 26 height 8
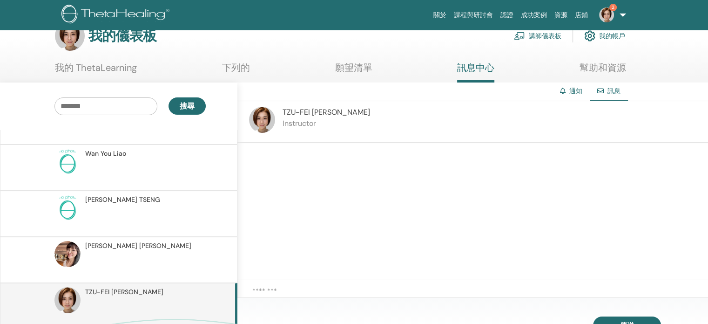
scroll to position [127, 0]
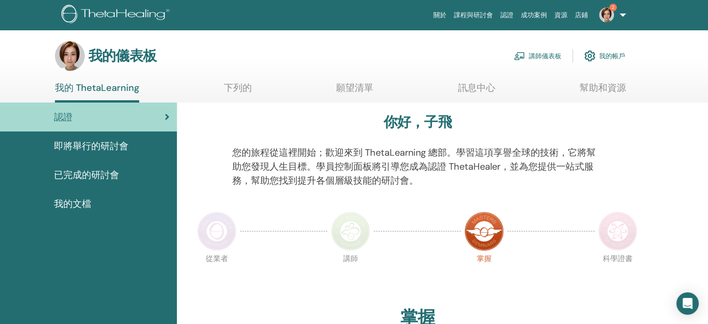
click at [529, 58] on font "講師儀表板" at bounding box center [545, 56] width 33 height 8
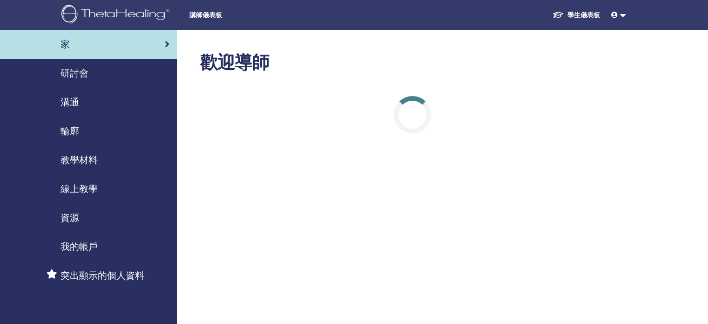
click at [78, 75] on font "研討會" at bounding box center [75, 73] width 28 height 12
click at [84, 251] on font "我的帳戶" at bounding box center [79, 246] width 37 height 12
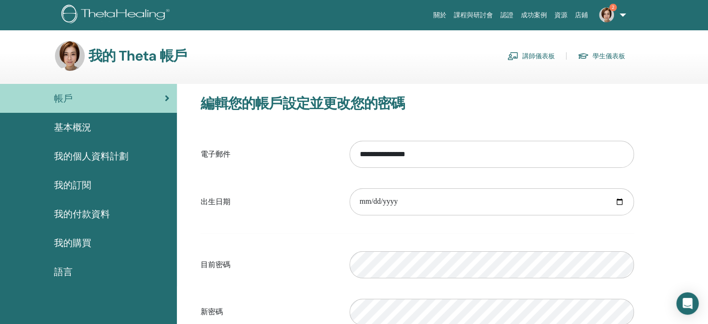
click at [75, 128] on font "基本概況" at bounding box center [72, 127] width 37 height 12
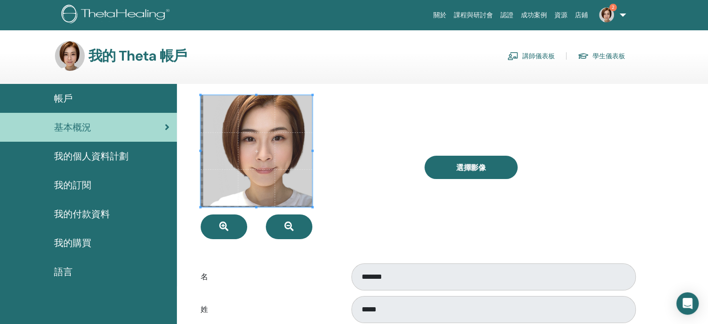
click at [268, 169] on span at bounding box center [257, 151] width 112 height 112
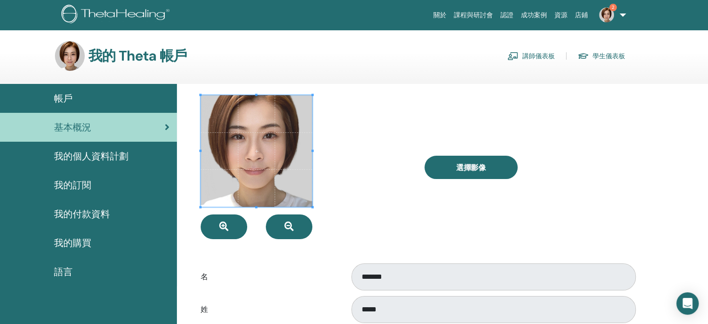
click at [255, 163] on span at bounding box center [257, 151] width 112 height 112
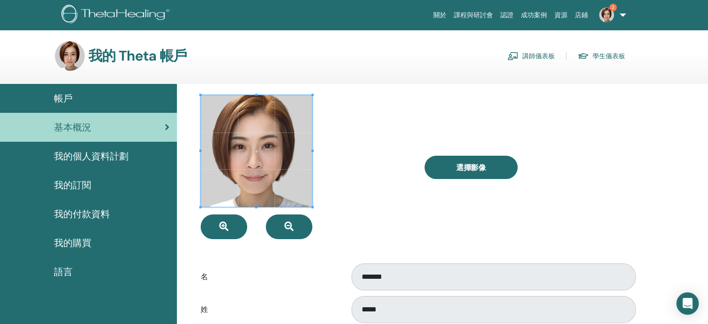
click at [255, 170] on span at bounding box center [257, 151] width 112 height 112
click at [353, 186] on div at bounding box center [305, 167] width 223 height 144
click at [93, 156] on font "我的個人資料計劃" at bounding box center [91, 156] width 74 height 12
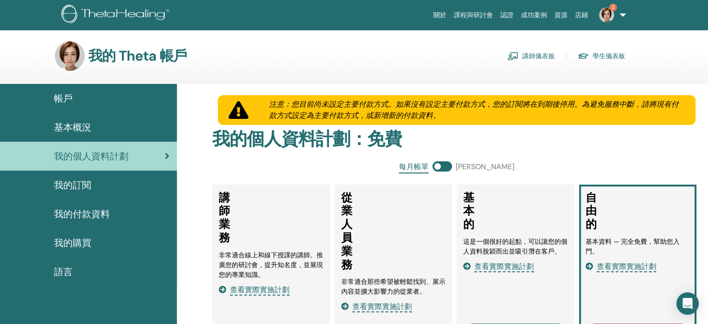
click at [546, 53] on font "講師儀表板" at bounding box center [538, 56] width 33 height 8
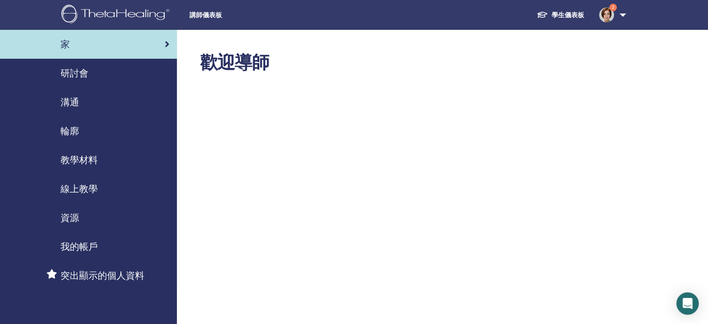
click at [74, 70] on font "研討會" at bounding box center [75, 73] width 28 height 12
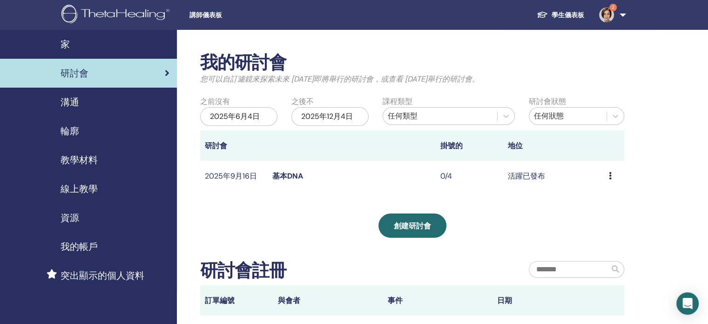
click at [611, 176] on icon at bounding box center [610, 175] width 3 height 7
click at [592, 204] on li "編輯" at bounding box center [597, 197] width 37 height 14
click at [611, 176] on icon at bounding box center [610, 175] width 3 height 7
click at [601, 197] on li "編輯" at bounding box center [597, 198] width 37 height 14
click at [615, 176] on div "預覽 編輯 與會者 取消" at bounding box center [614, 175] width 11 height 11
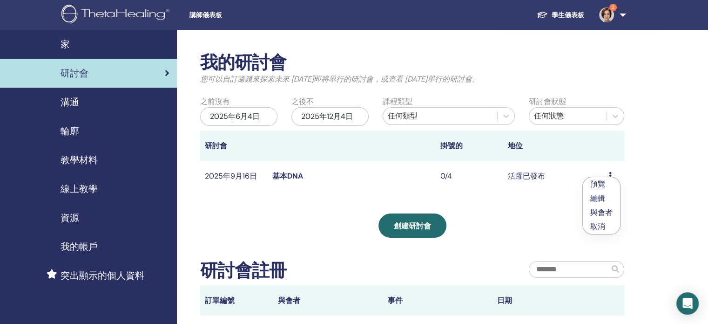
click at [608, 178] on li "預覽" at bounding box center [601, 184] width 37 height 14
click at [609, 178] on icon at bounding box center [610, 175] width 3 height 7
click at [596, 199] on font "編輯" at bounding box center [591, 200] width 15 height 10
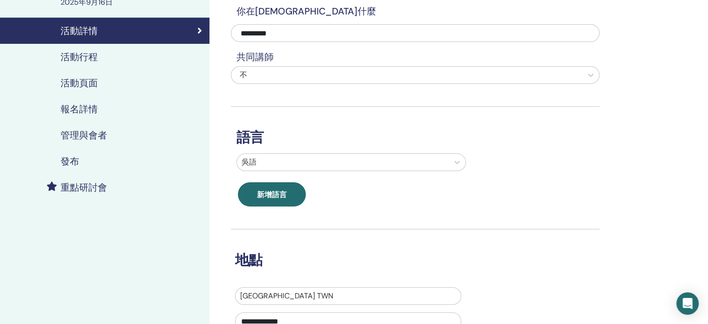
scroll to position [186, 0]
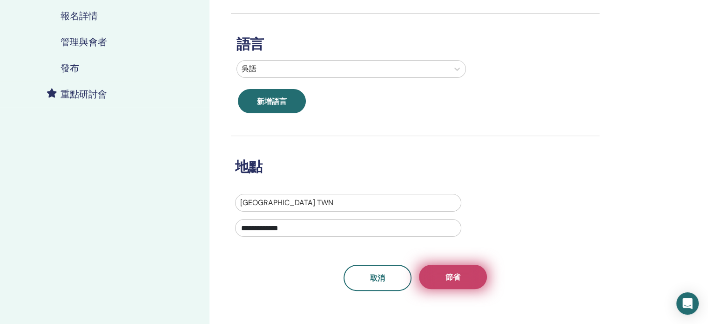
click at [466, 283] on button "節省" at bounding box center [453, 276] width 68 height 24
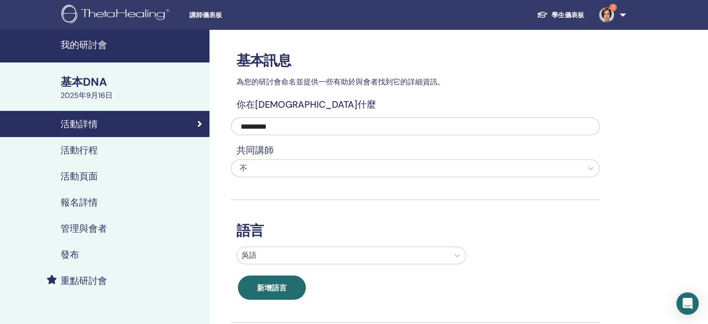
click at [77, 150] on font "活動行程" at bounding box center [79, 150] width 37 height 12
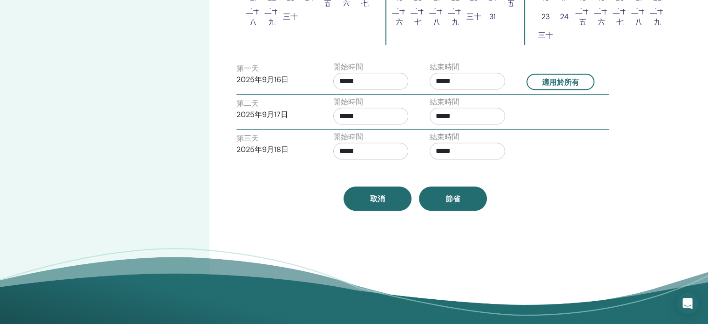
scroll to position [372, 0]
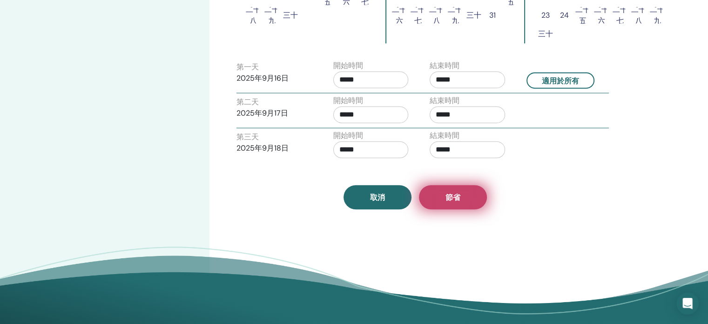
click at [460, 195] on font "節省" at bounding box center [453, 197] width 15 height 10
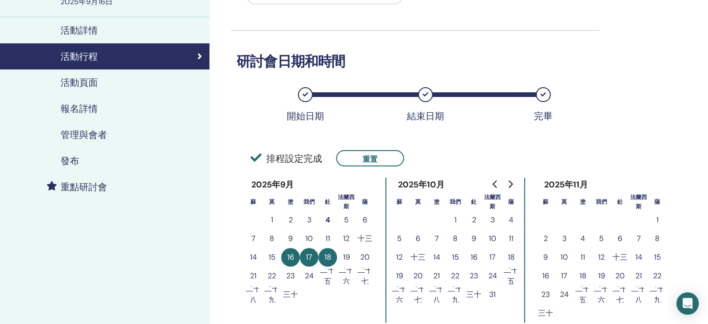
scroll to position [86, 0]
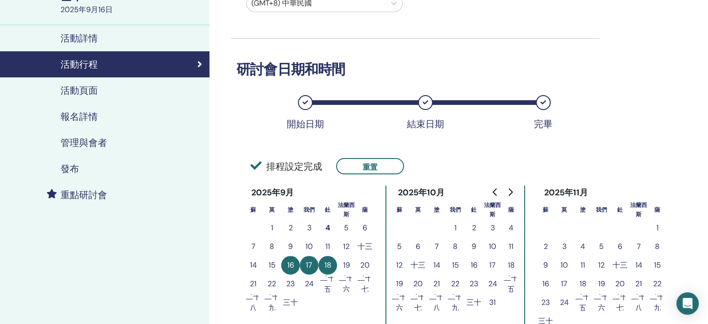
click at [70, 88] on font "活動頁面" at bounding box center [79, 90] width 37 height 12
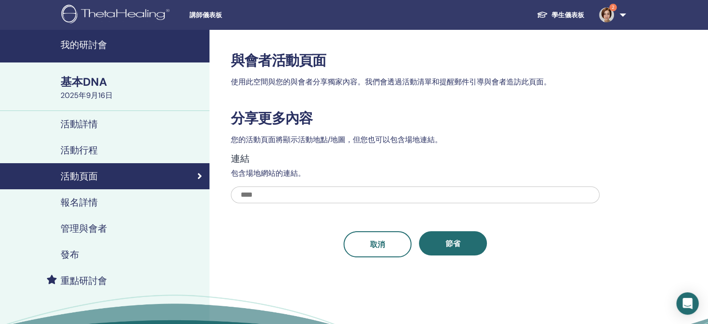
click at [75, 205] on font "報名詳情" at bounding box center [79, 202] width 37 height 12
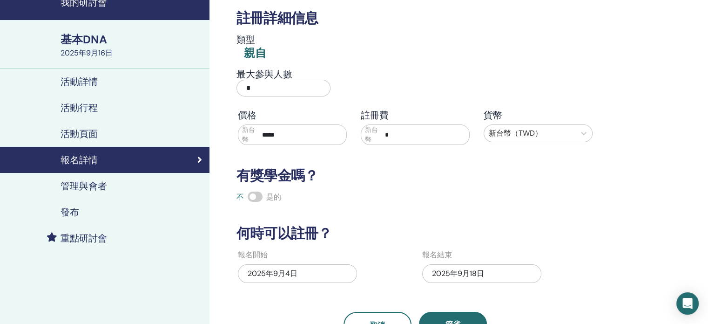
scroll to position [93, 0]
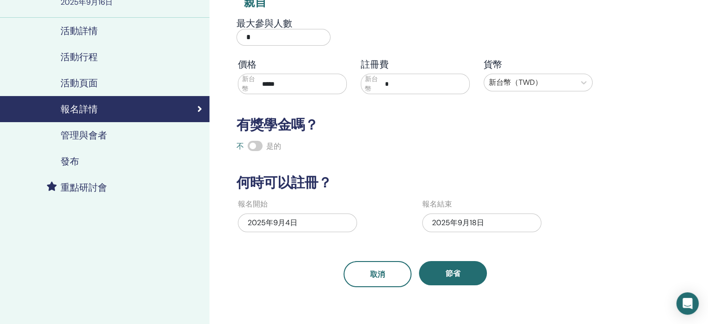
click at [291, 220] on font "2025年9月4日" at bounding box center [273, 222] width 50 height 10
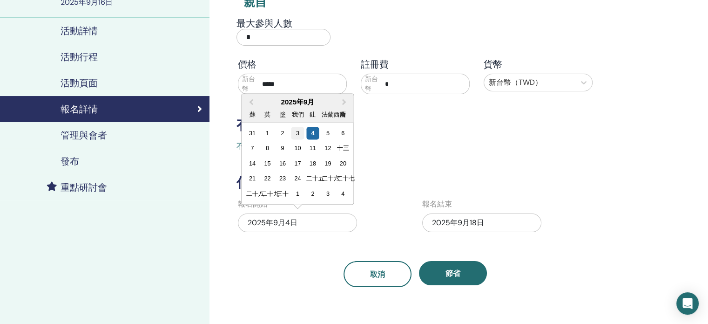
click at [296, 134] on font "3" at bounding box center [297, 132] width 3 height 7
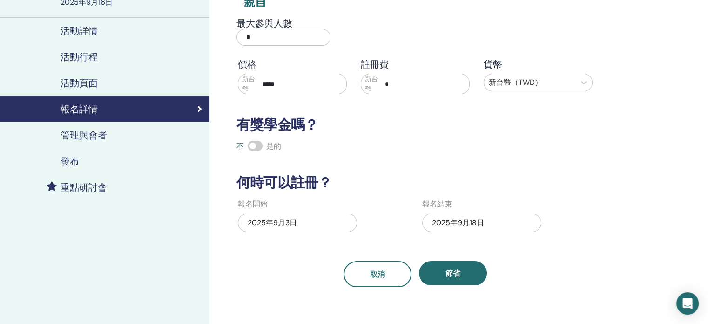
click at [291, 224] on font "2025年9月3日" at bounding box center [272, 222] width 49 height 10
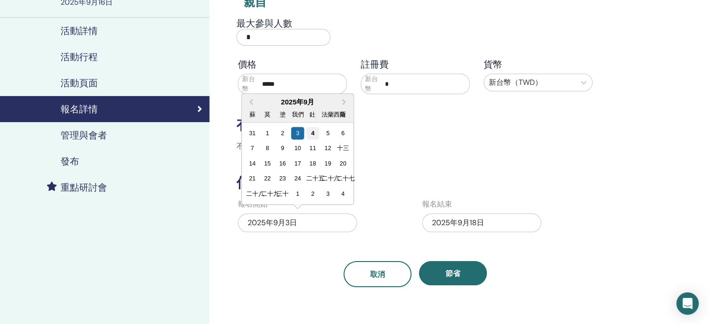
click at [312, 135] on font "4" at bounding box center [312, 132] width 3 height 7
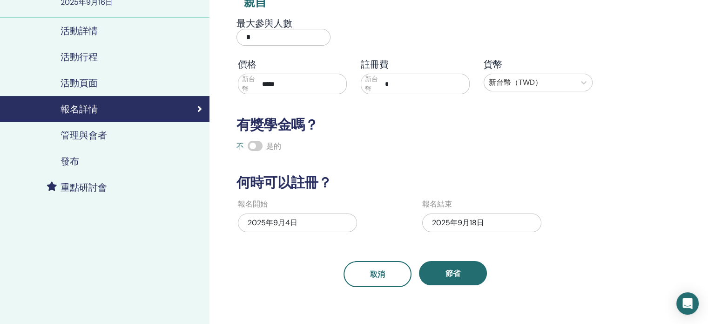
drag, startPoint x: 324, startPoint y: 290, endPoint x: 397, endPoint y: 290, distance: 72.2
click at [327, 290] on div "註冊詳細信息 類型 親自 最大參與人數 * 價格 新台幣 ***** 註冊費 新台幣 * 貨幣 新台幣（TWD） 有獎學金嗎？ 不 是的 何時可以註冊？ 報名…" at bounding box center [445, 177] width 472 height 480
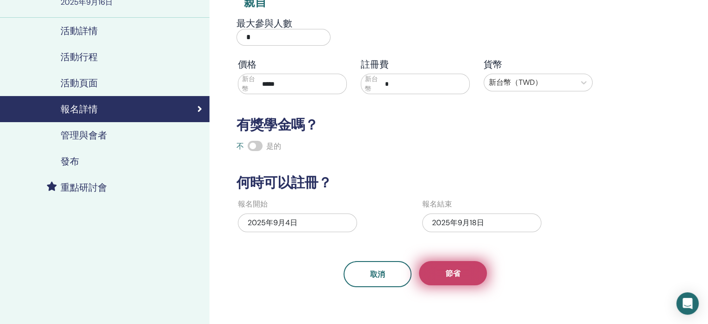
click at [461, 274] on button "節省" at bounding box center [453, 273] width 68 height 24
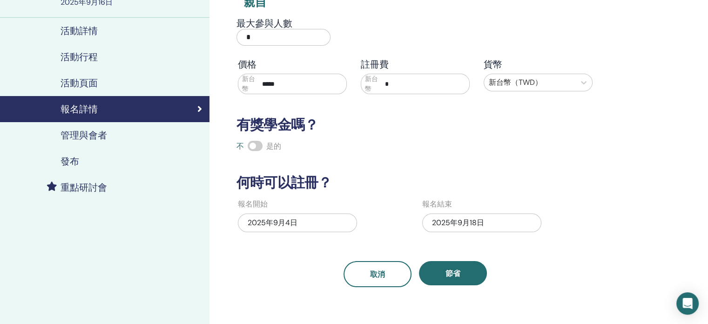
click at [82, 136] on font "管理與會者" at bounding box center [84, 135] width 47 height 12
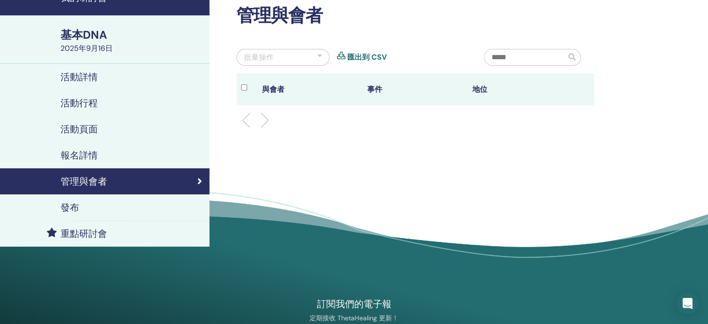
scroll to position [93, 0]
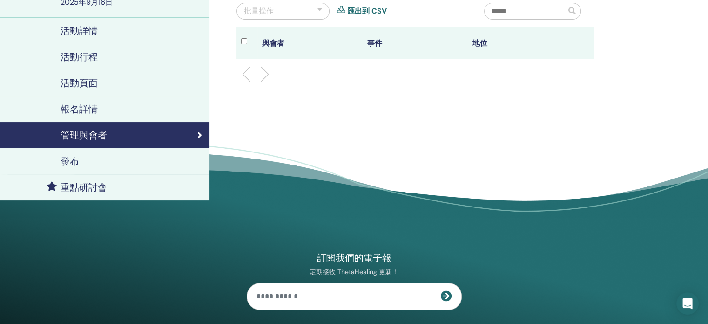
click at [63, 160] on font "發布" at bounding box center [70, 161] width 19 height 12
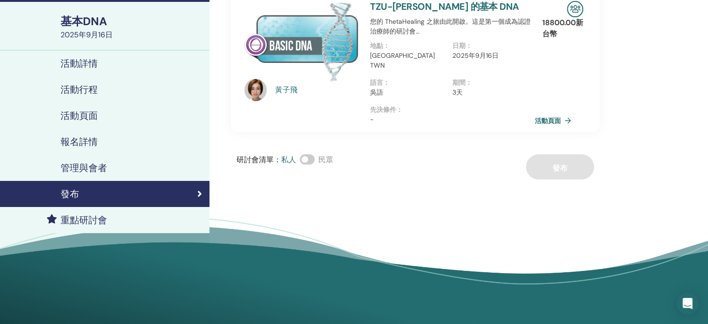
scroll to position [47, 0]
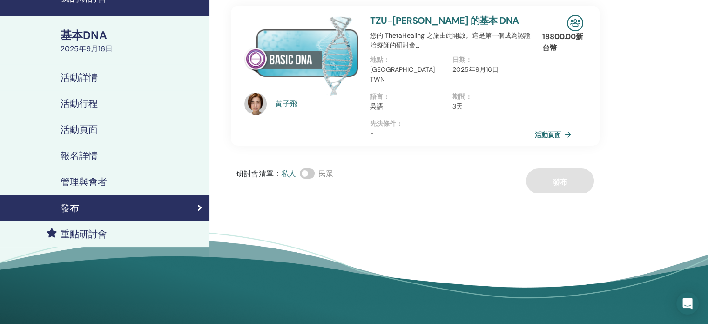
click at [564, 169] on div "研討會清單 ： 私人 民眾 發布" at bounding box center [415, 180] width 369 height 25
click at [555, 129] on font "活動頁面" at bounding box center [549, 133] width 26 height 9
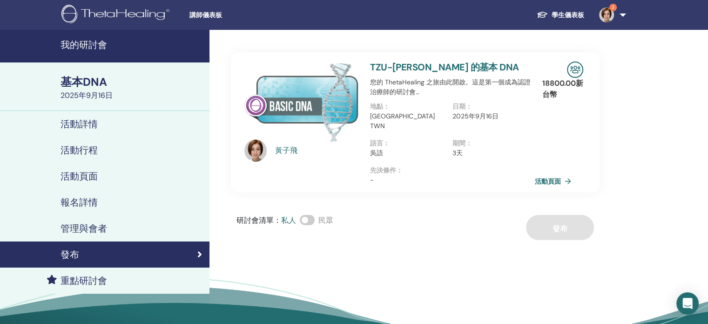
drag, startPoint x: 706, startPoint y: 1, endPoint x: 385, endPoint y: 223, distance: 389.9
click at [385, 223] on div "研討會清單 ： 私人 民眾 發布" at bounding box center [415, 227] width 369 height 25
click at [90, 40] on font "我的研討會" at bounding box center [84, 45] width 47 height 12
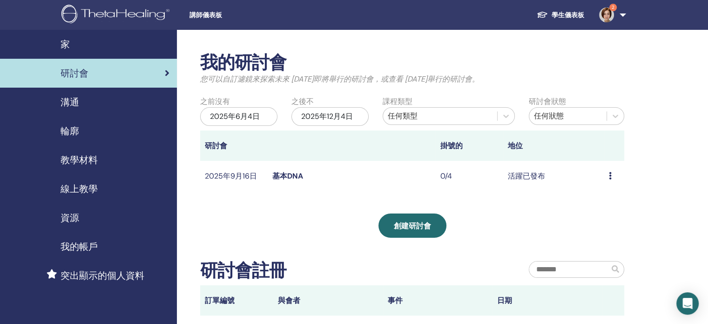
click at [613, 175] on div "預覽 編輯 與會者 取消" at bounding box center [614, 175] width 11 height 11
click at [601, 227] on font "取消" at bounding box center [595, 225] width 15 height 10
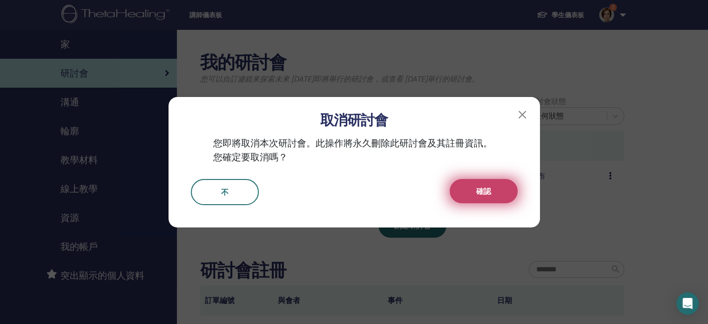
click at [486, 189] on font "確認" at bounding box center [483, 191] width 15 height 10
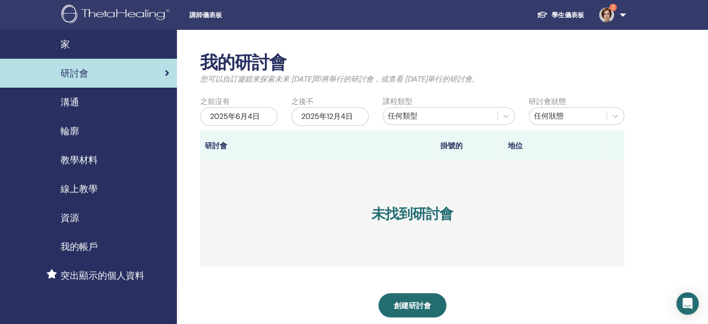
click at [696, 157] on div "我的研討會 您可以自訂濾鏡來探索未來 [DATE]即將舉行的研討會，或查看 [DATE]舉行的研討會。 之前沒有 [DATE][DATE]不 [DATE] 課…" at bounding box center [442, 277] width 531 height 495
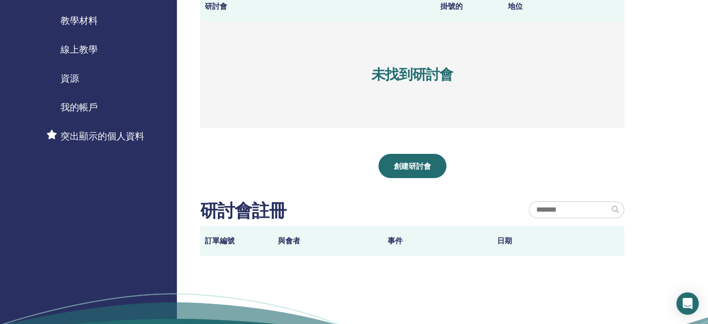
scroll to position [140, 0]
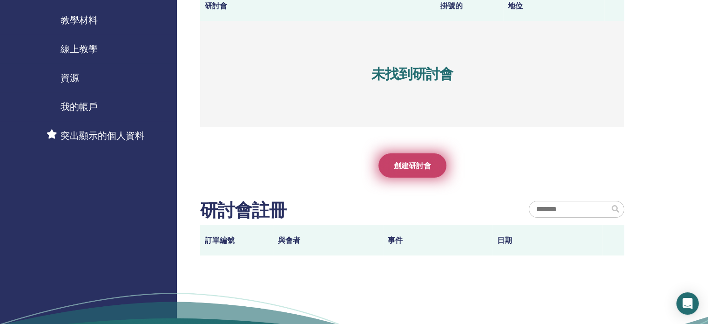
click at [406, 172] on link "創建研討會" at bounding box center [412, 165] width 68 height 24
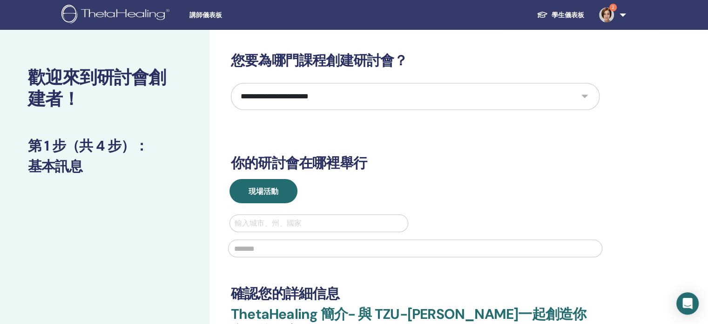
click at [349, 92] on select "**********" at bounding box center [415, 96] width 369 height 27
select select "*"
click at [231, 83] on select "**********" at bounding box center [415, 96] width 369 height 27
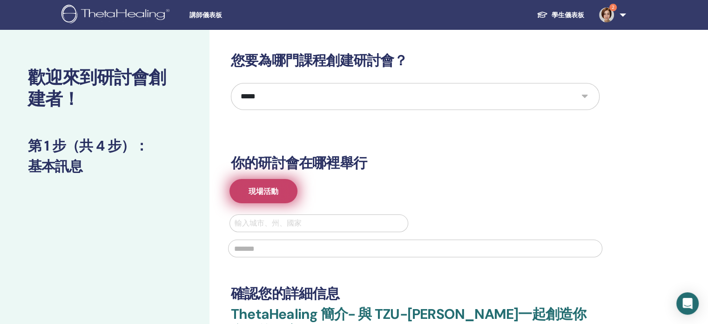
click at [272, 189] on font "現場活動" at bounding box center [264, 191] width 30 height 10
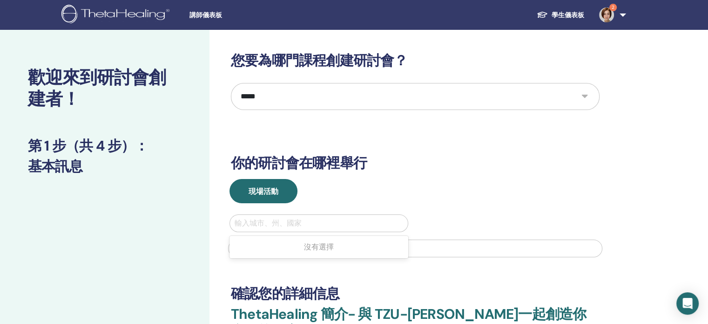
click at [277, 229] on div at bounding box center [319, 222] width 169 height 13
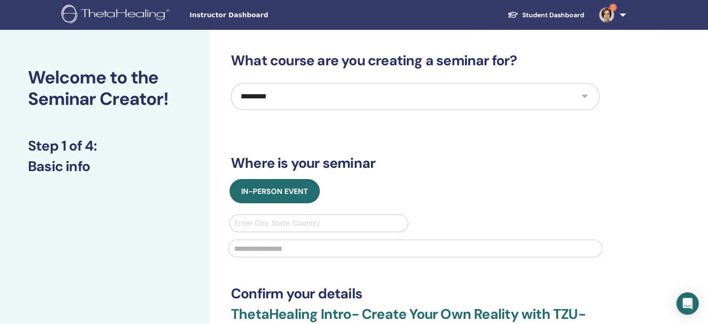
click at [276, 225] on div at bounding box center [319, 222] width 169 height 13
type input "***"
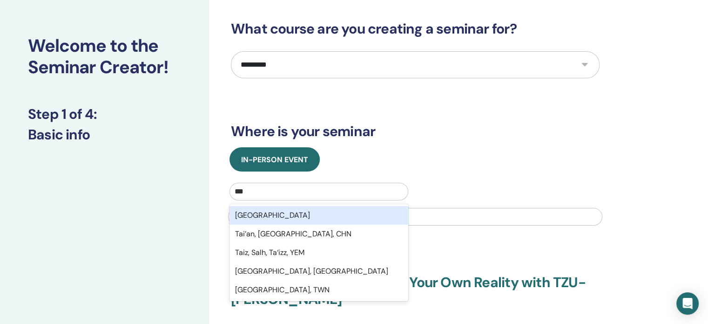
scroll to position [47, 0]
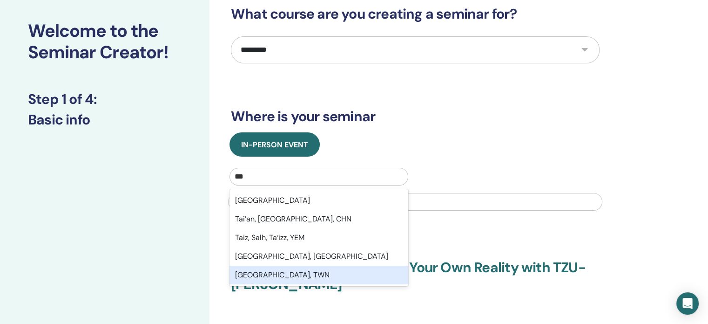
click at [277, 281] on div "Taichung City, TWN" at bounding box center [319, 274] width 179 height 19
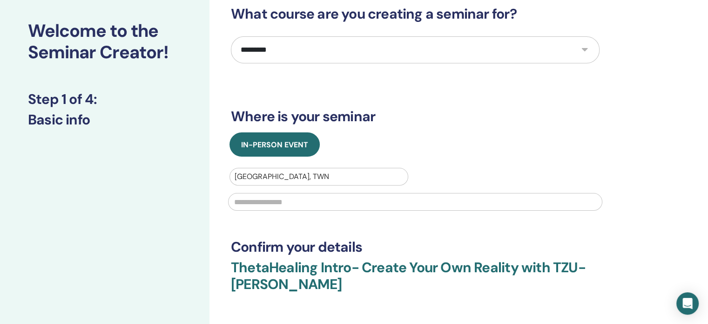
click at [269, 203] on input "text" at bounding box center [415, 202] width 374 height 18
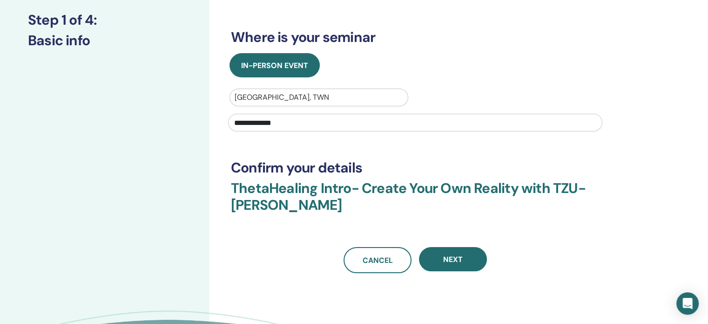
scroll to position [233, 0]
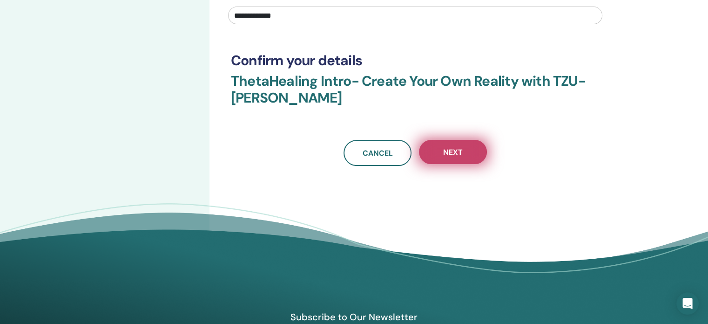
type input "**********"
click at [446, 154] on span "Next" at bounding box center [453, 152] width 20 height 10
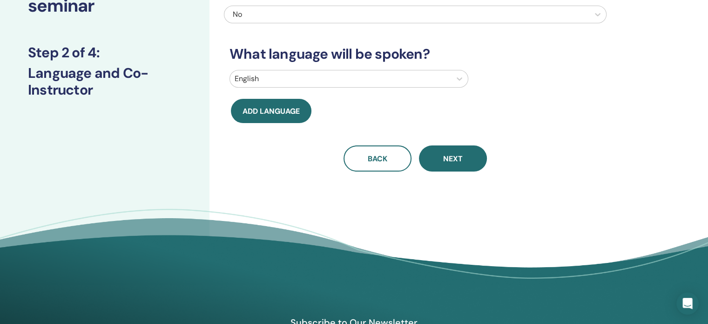
scroll to position [0, 0]
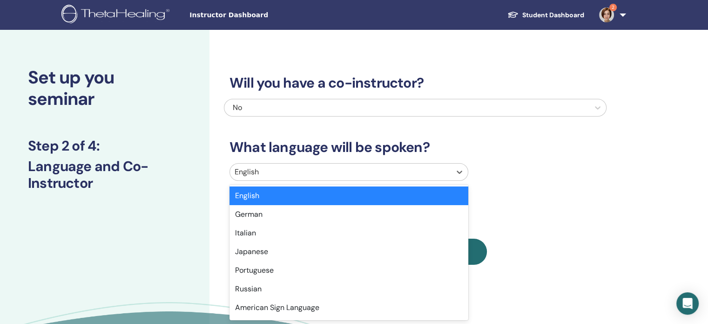
click at [424, 168] on div at bounding box center [341, 171] width 212 height 13
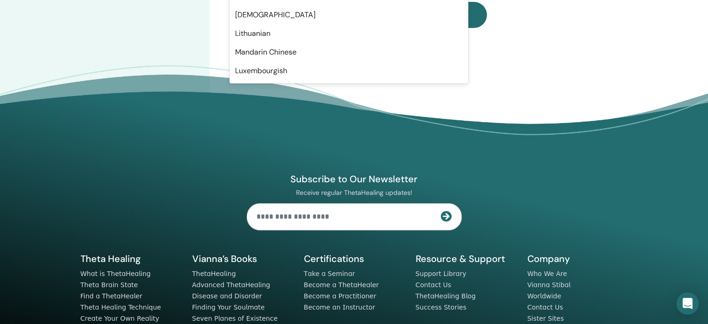
scroll to position [743, 0]
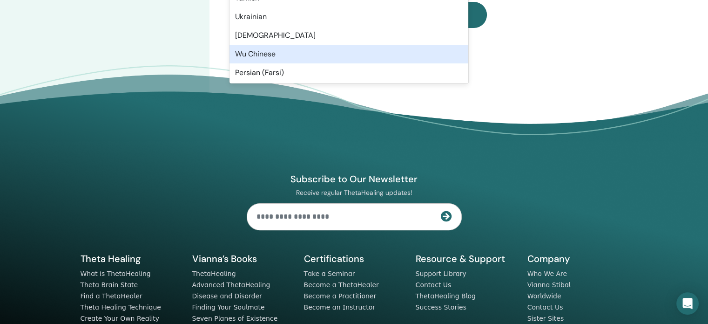
click at [320, 58] on div "Wu Chinese" at bounding box center [349, 54] width 239 height 19
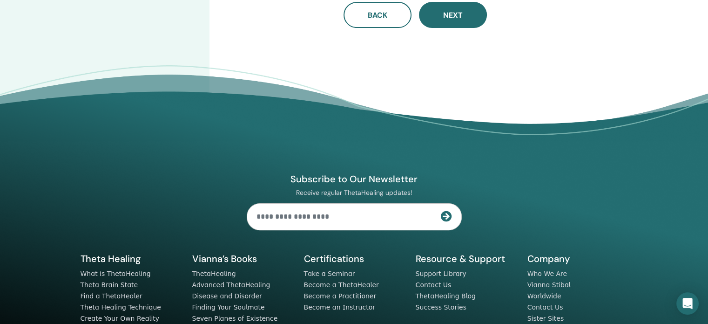
click at [351, 128] on div "Subscribe to Our Newsletter Receive regular ThetaHealing updates! Theta Healing…" at bounding box center [354, 238] width 559 height 264
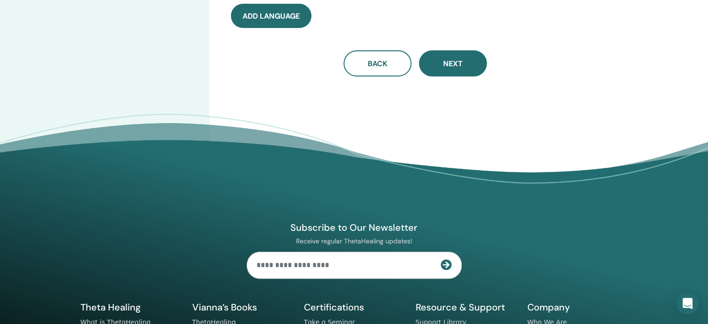
scroll to position [143, 0]
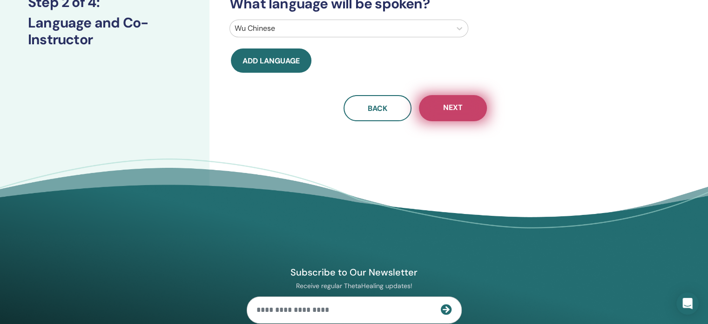
click at [443, 111] on span "Next" at bounding box center [453, 108] width 20 height 12
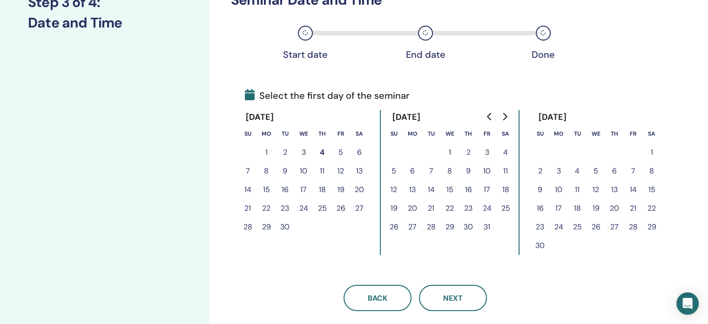
click at [285, 191] on button "16" at bounding box center [285, 189] width 19 height 19
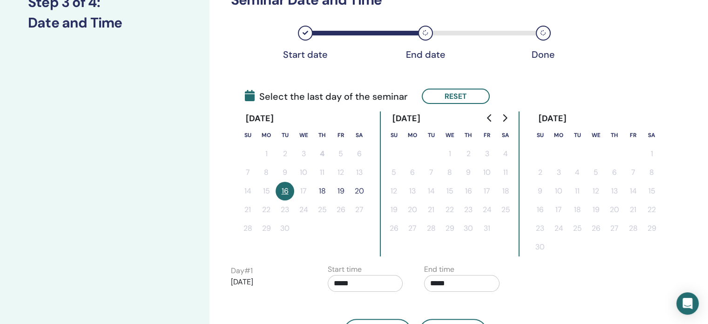
click at [344, 284] on input "*****" at bounding box center [365, 283] width 75 height 17
click at [379, 224] on span "▲" at bounding box center [375, 225] width 19 height 19
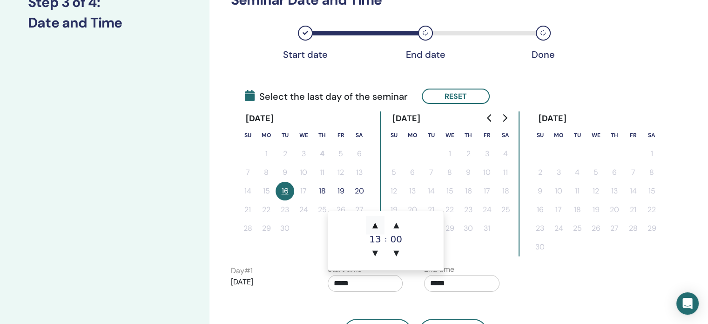
type input "*****"
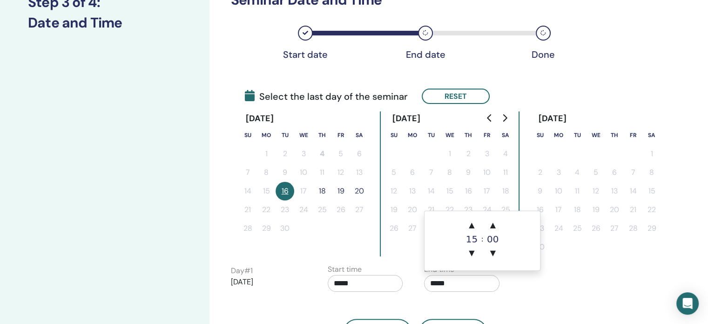
click at [436, 286] on input "*****" at bounding box center [461, 283] width 75 height 17
click at [479, 225] on span "▲" at bounding box center [471, 225] width 19 height 19
type input "*****"
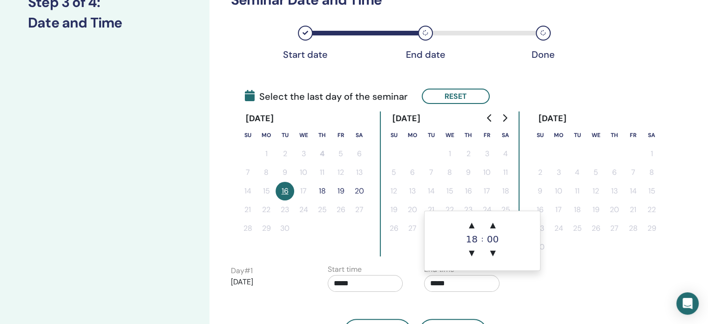
click at [541, 296] on div "Back Next" at bounding box center [415, 320] width 383 height 48
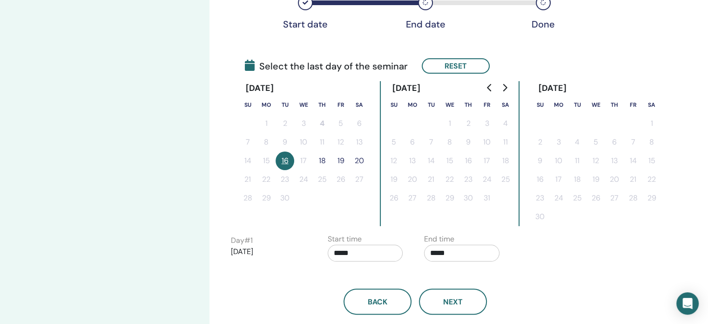
scroll to position [190, 0]
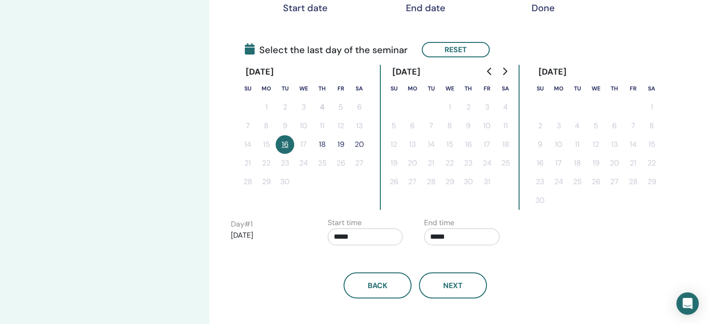
click at [322, 143] on button "18" at bounding box center [322, 144] width 19 height 19
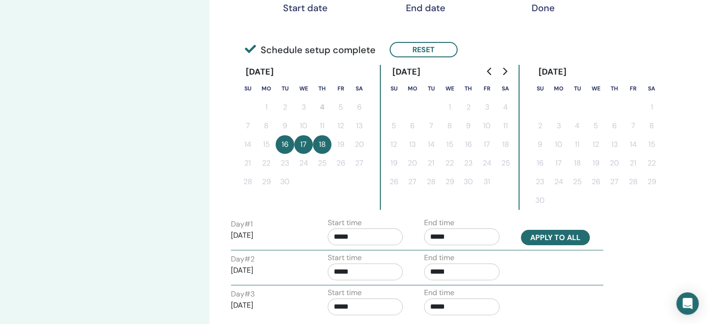
click at [548, 239] on button "Apply to all" at bounding box center [555, 237] width 69 height 15
type input "*****"
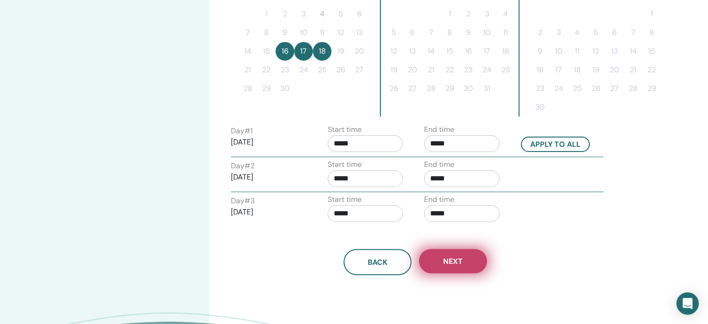
click at [472, 262] on button "Next" at bounding box center [453, 261] width 68 height 24
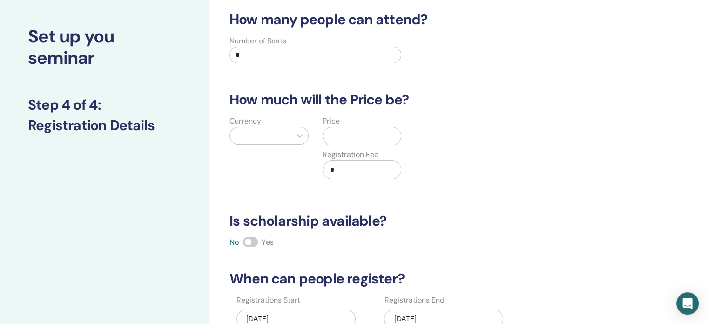
scroll to position [0, 0]
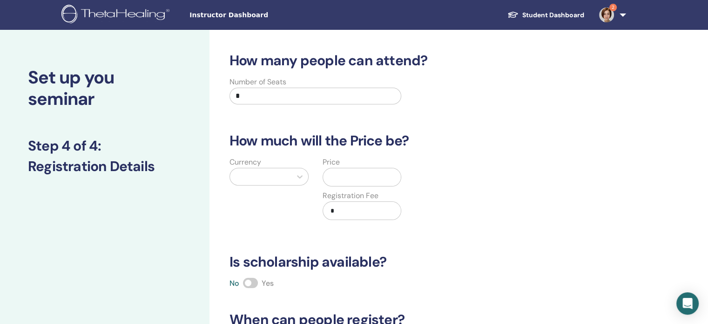
click at [358, 184] on input "text" at bounding box center [364, 177] width 74 height 18
click at [259, 178] on div at bounding box center [269, 177] width 79 height 18
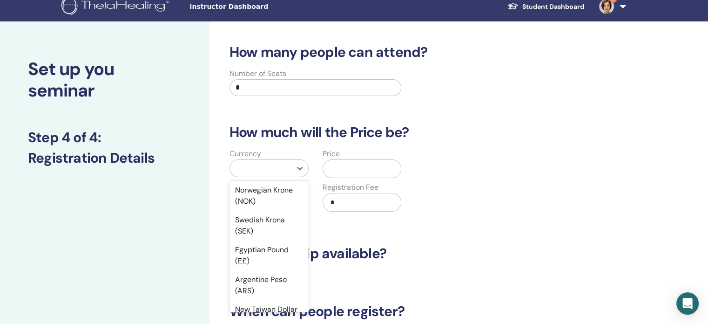
scroll to position [931, 0]
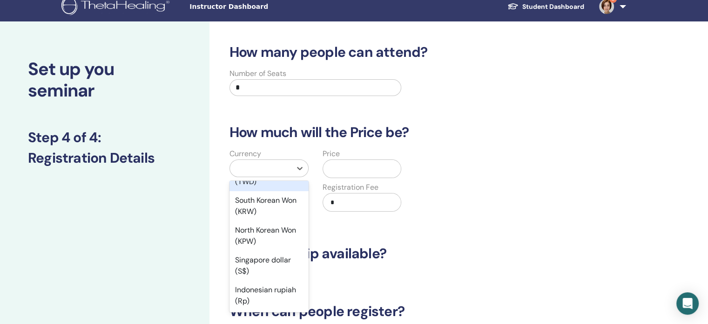
click at [268, 191] on div "New Taiwan Dollar (TWD)" at bounding box center [269, 176] width 79 height 30
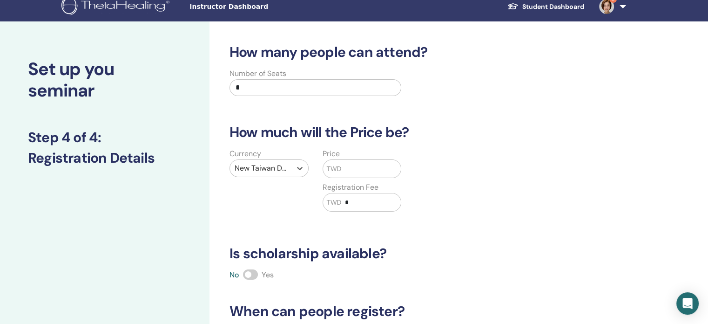
click at [355, 169] on input "text" at bounding box center [371, 169] width 60 height 18
type input "*****"
click at [439, 189] on div "Currency New Taiwan Dollar (TWD) Price TWD ***** Registration Fee TWD *" at bounding box center [408, 185] width 383 height 74
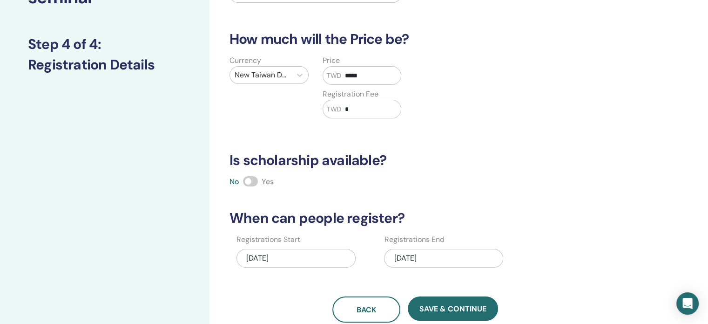
scroll to position [148, 0]
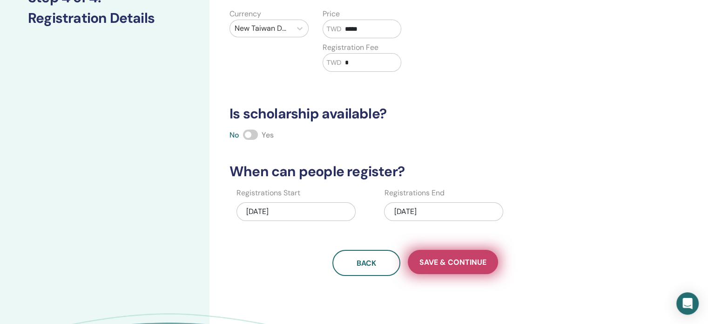
click at [467, 259] on span "Save & Continue" at bounding box center [452, 262] width 67 height 10
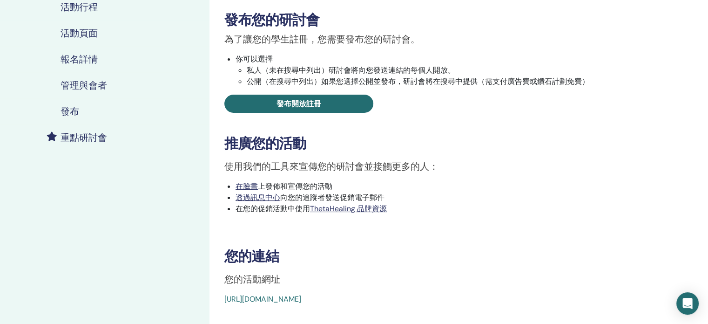
scroll to position [140, 0]
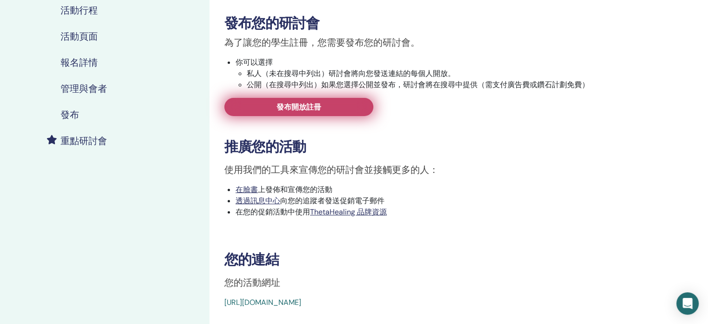
click at [307, 106] on font "發布開放註冊" at bounding box center [299, 107] width 45 height 10
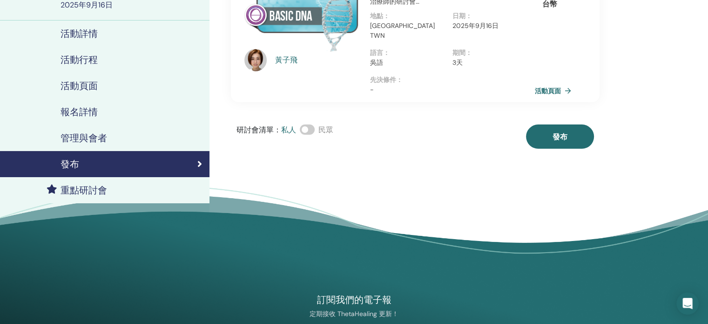
scroll to position [47, 0]
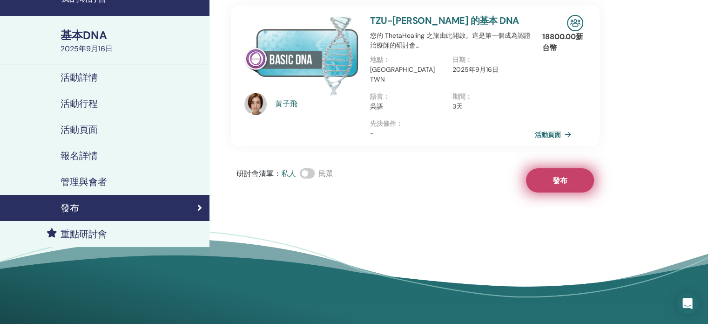
click at [555, 176] on button "發布" at bounding box center [560, 180] width 68 height 24
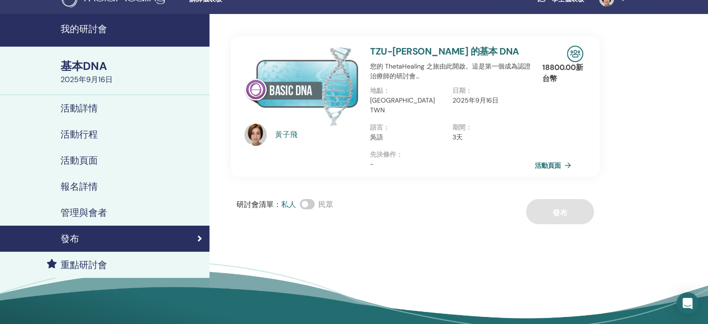
scroll to position [0, 0]
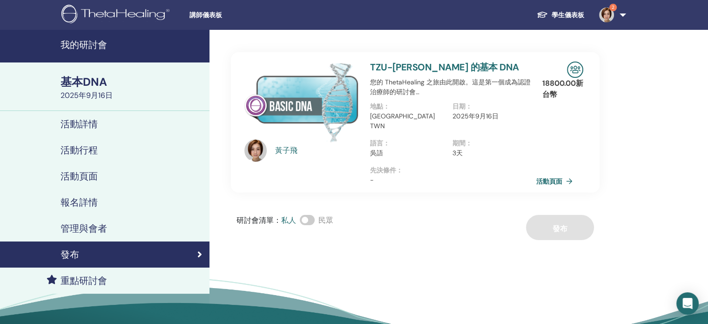
click at [553, 177] on font "活動頁面" at bounding box center [549, 181] width 26 height 8
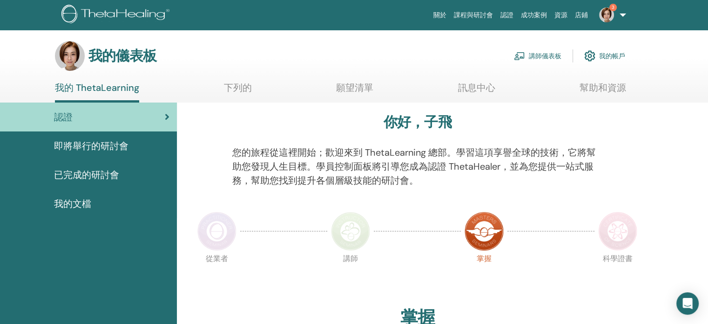
click at [546, 54] on font "講師儀表板" at bounding box center [545, 56] width 33 height 8
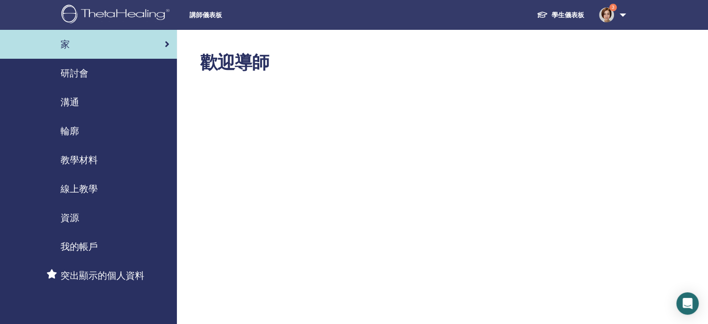
click at [66, 67] on font "研討會" at bounding box center [75, 73] width 28 height 12
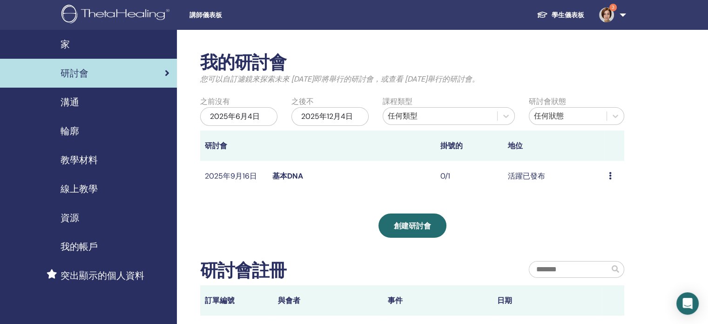
click at [613, 177] on div "預覽 編輯 與會者 取消" at bounding box center [614, 175] width 11 height 11
click at [595, 199] on font "編輯" at bounding box center [595, 199] width 15 height 10
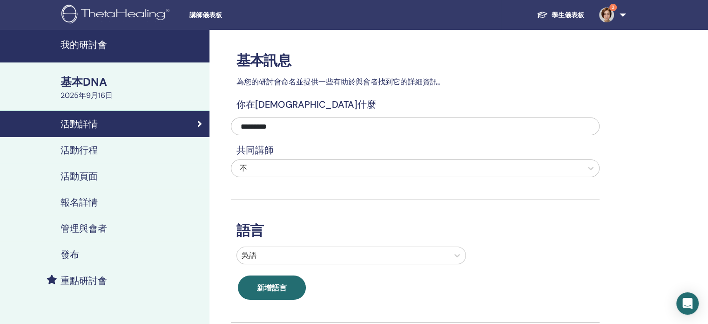
click at [87, 149] on font "活動行程" at bounding box center [79, 150] width 37 height 12
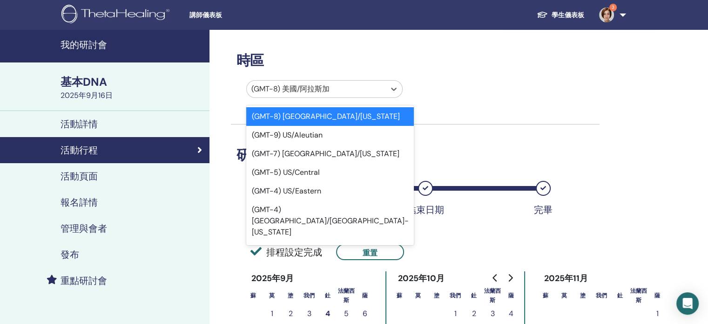
click at [330, 91] on div at bounding box center [315, 88] width 129 height 13
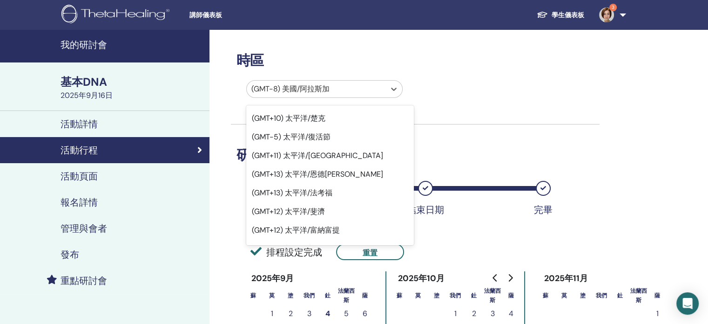
scroll to position [10827, 0]
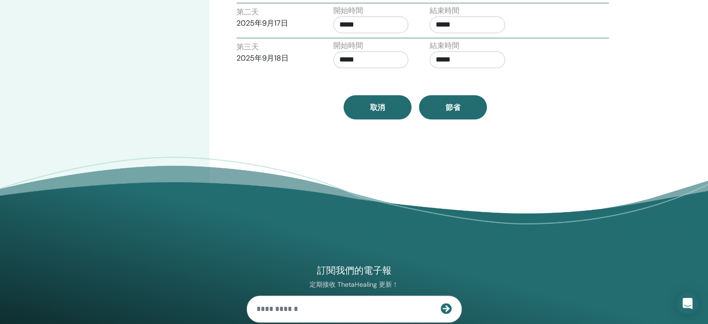
scroll to position [466, 0]
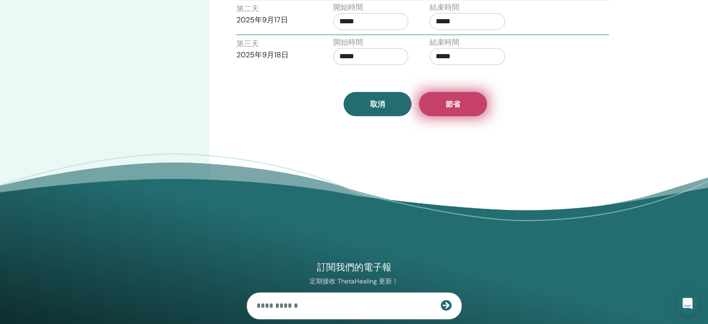
click at [466, 108] on button "節省" at bounding box center [453, 104] width 68 height 24
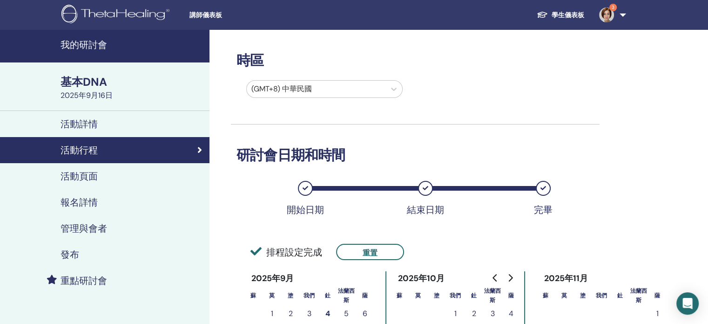
click at [74, 256] on font "發布" at bounding box center [70, 254] width 19 height 12
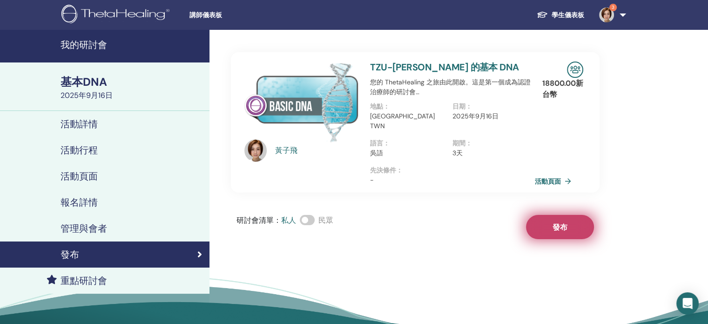
click at [553, 223] on button "發布" at bounding box center [560, 227] width 68 height 24
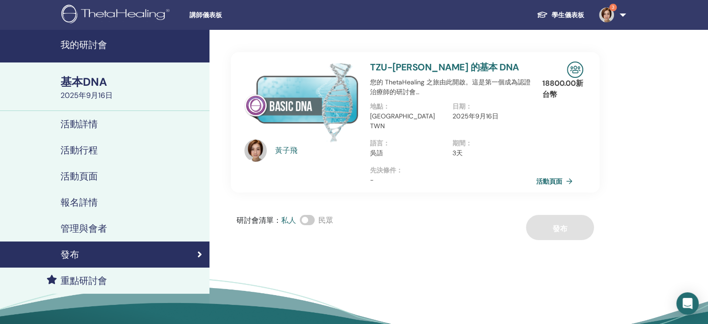
click at [548, 177] on font "活動頁面" at bounding box center [549, 181] width 26 height 8
click at [462, 152] on div "期間 ： 3天" at bounding box center [494, 151] width 82 height 27
click at [97, 247] on link "發布" at bounding box center [104, 254] width 209 height 26
click at [74, 50] on font "我的研討會" at bounding box center [84, 45] width 47 height 12
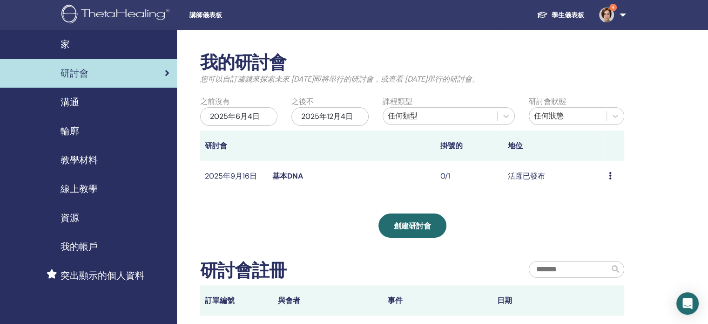
click at [609, 176] on icon at bounding box center [610, 175] width 3 height 7
click at [518, 253] on div "我的研討會 您可以自訂濾鏡來探索未來 [DATE]即將舉行的研討會，或查看 [DATE]舉行的研討會。 之前沒有 [DATE][DATE]不 [DATE] 課…" at bounding box center [412, 183] width 424 height 263
click at [293, 175] on font "基本DNA" at bounding box center [287, 176] width 31 height 10
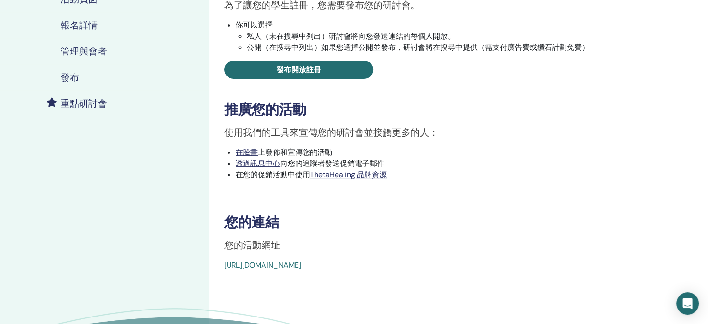
scroll to position [233, 0]
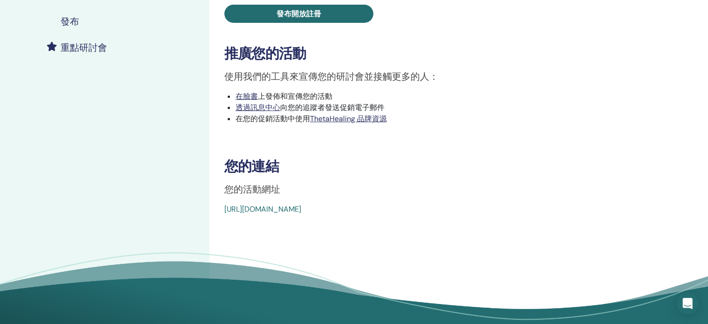
drag, startPoint x: 446, startPoint y: 212, endPoint x: 221, endPoint y: 212, distance: 225.8
click at [221, 212] on div "基本DNA 事件類型 親自 活動狀態 活躍已發布 註冊 0/1 發布您的研討會 為了讓您的學生註冊，您需要發布您的研討會。 你可以選擇 私人（未在搜尋中列出）…" at bounding box center [445, 16] width 461 height 395
copy font "[URL][DOMAIN_NAME]"
click at [502, 155] on div "基本DNA 事件類型 親自 活動狀態 活躍已發布 註冊 0/1 發布您的研討會 為了讓您的學生註冊，您需要發布您的研討會。 你可以選擇 私人（未在搜尋中列出）…" at bounding box center [445, 16] width 461 height 395
